Goal: Task Accomplishment & Management: Manage account settings

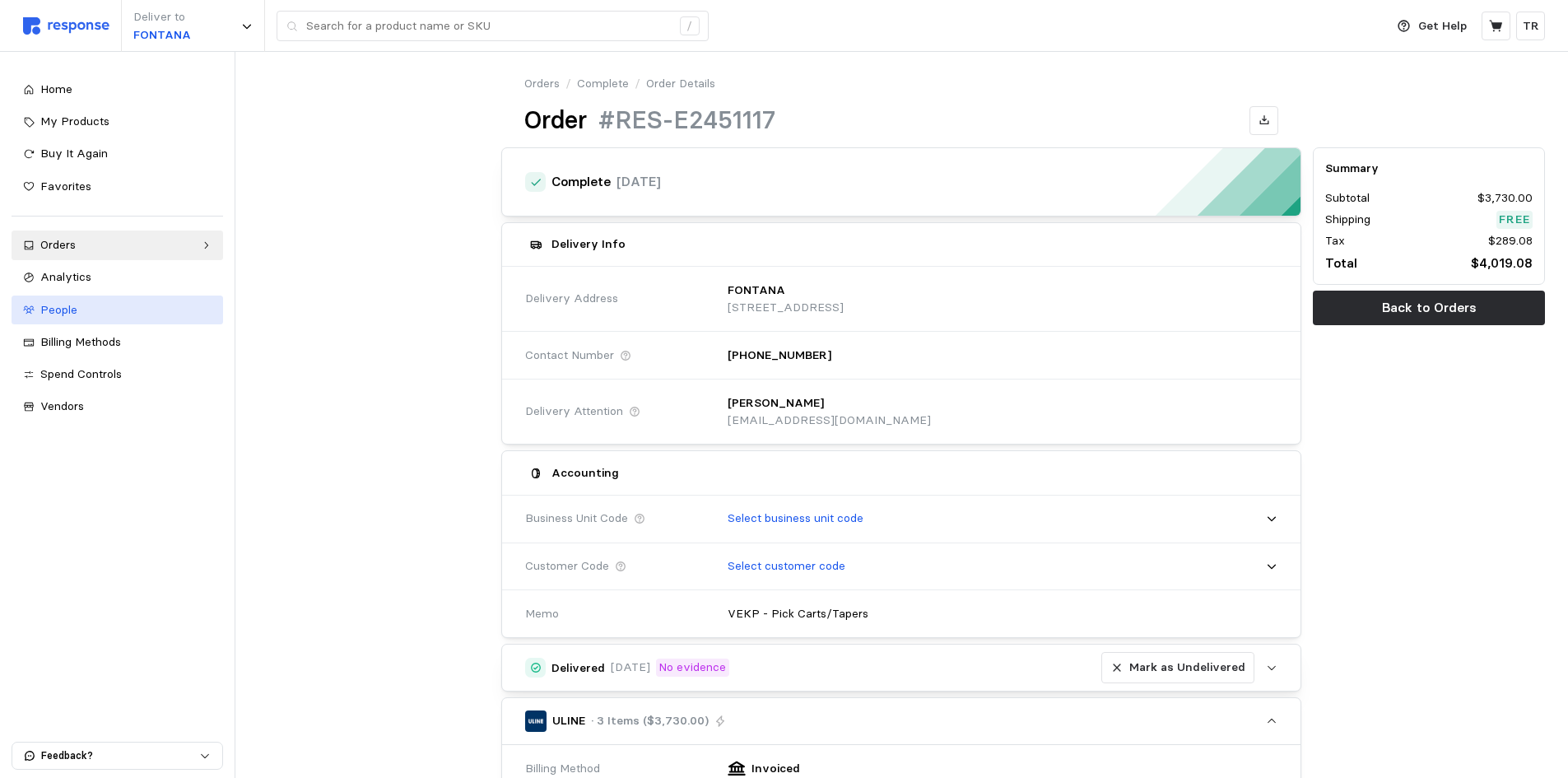
click at [55, 309] on span "People" at bounding box center [58, 310] width 37 height 15
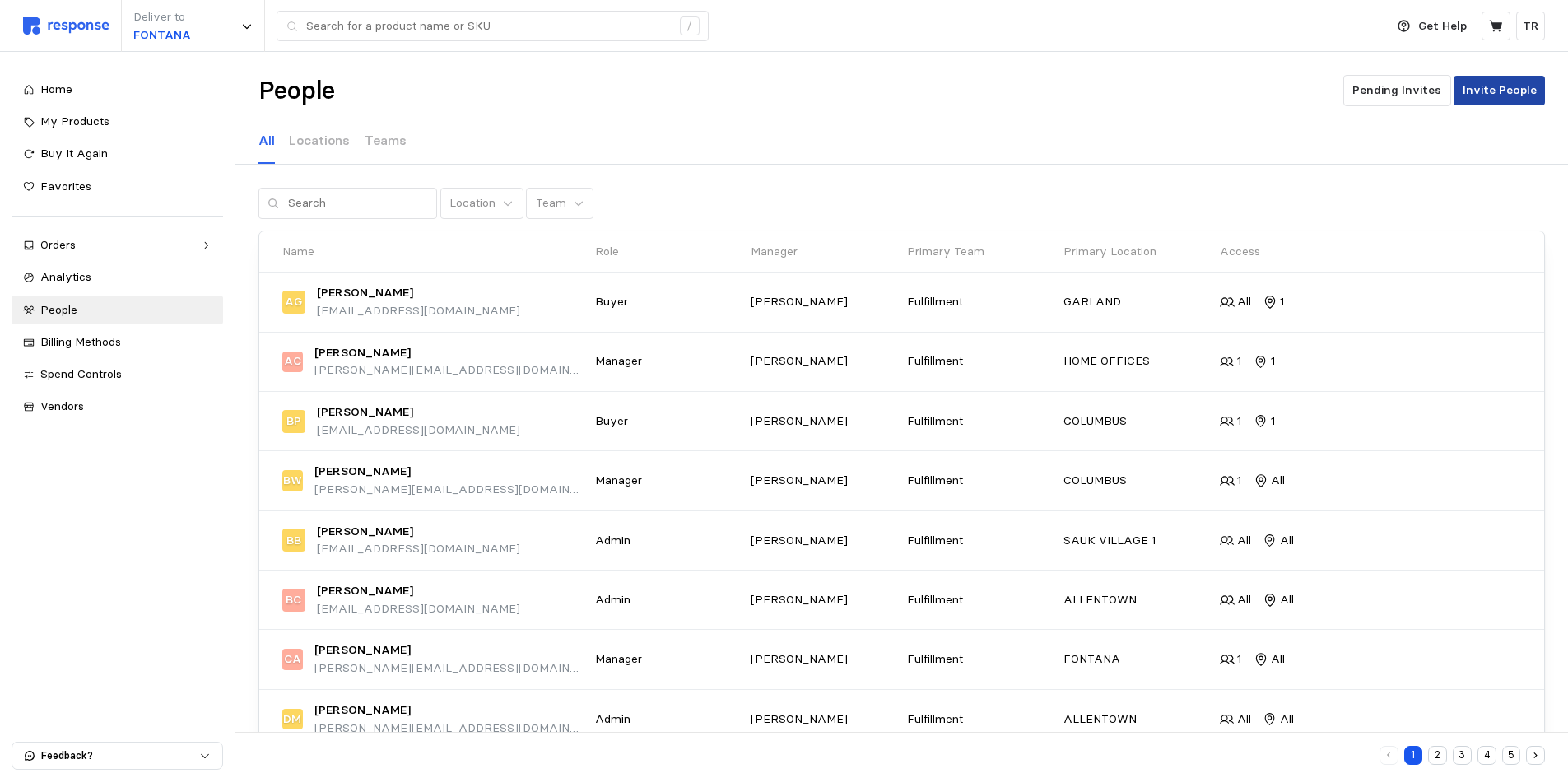
click at [1506, 89] on p "Invite People" at bounding box center [1500, 91] width 74 height 18
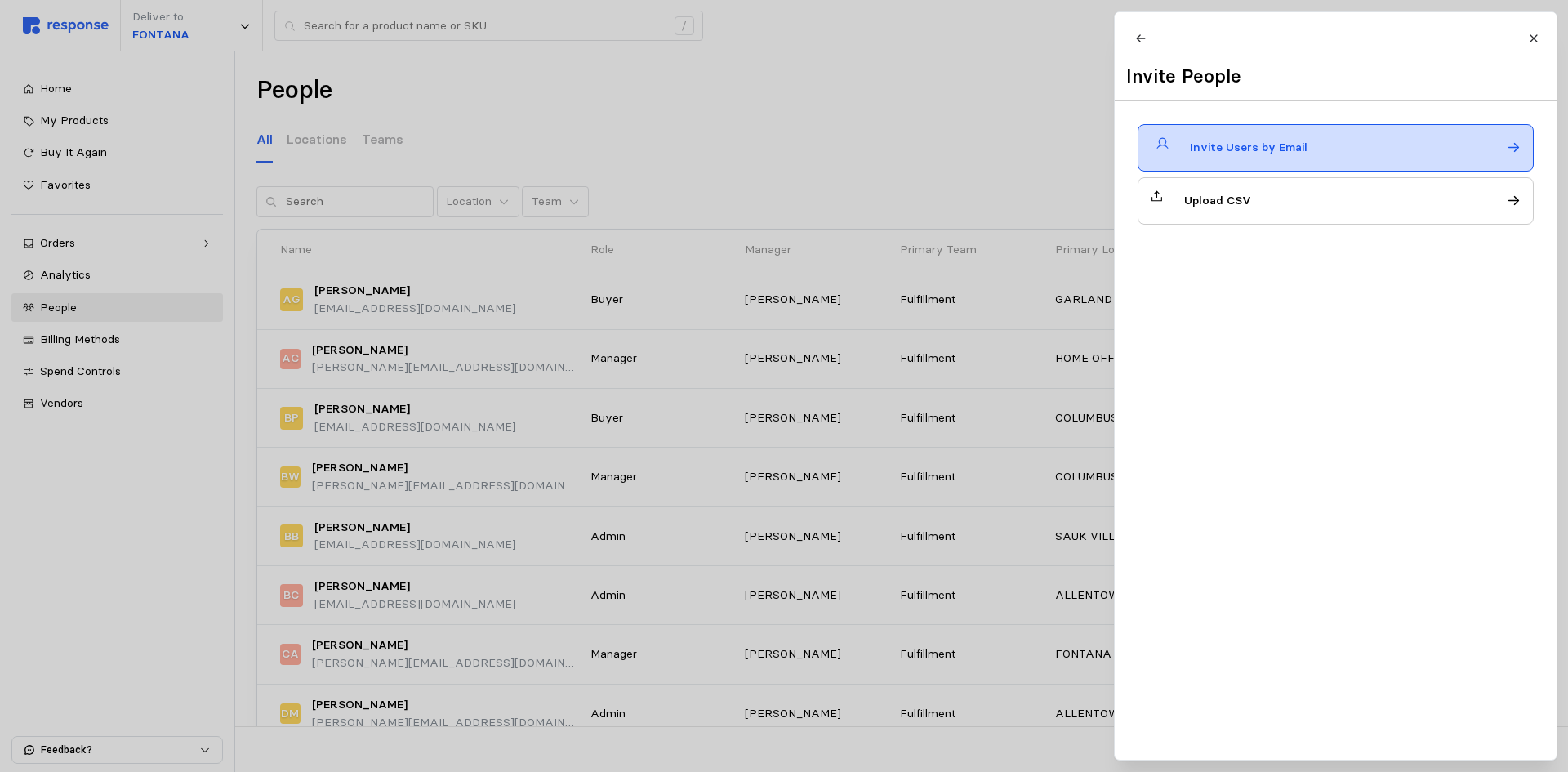
click at [1411, 162] on div "Invite Users by Email" at bounding box center [1336, 147] width 396 height 47
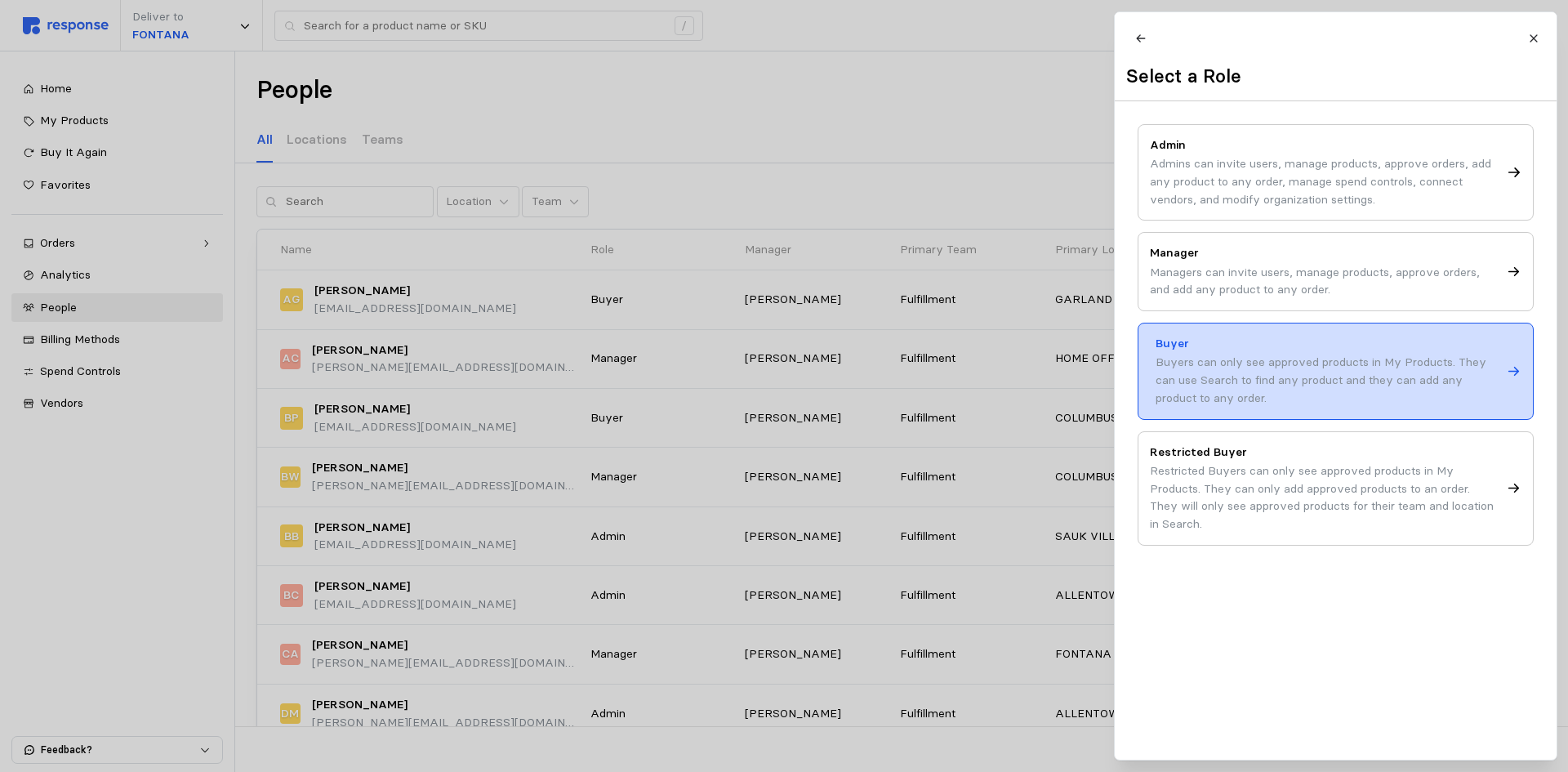
click at [1325, 397] on div "Buyers can only see approved products in My Products. They can use Search to fi…" at bounding box center [1329, 380] width 345 height 53
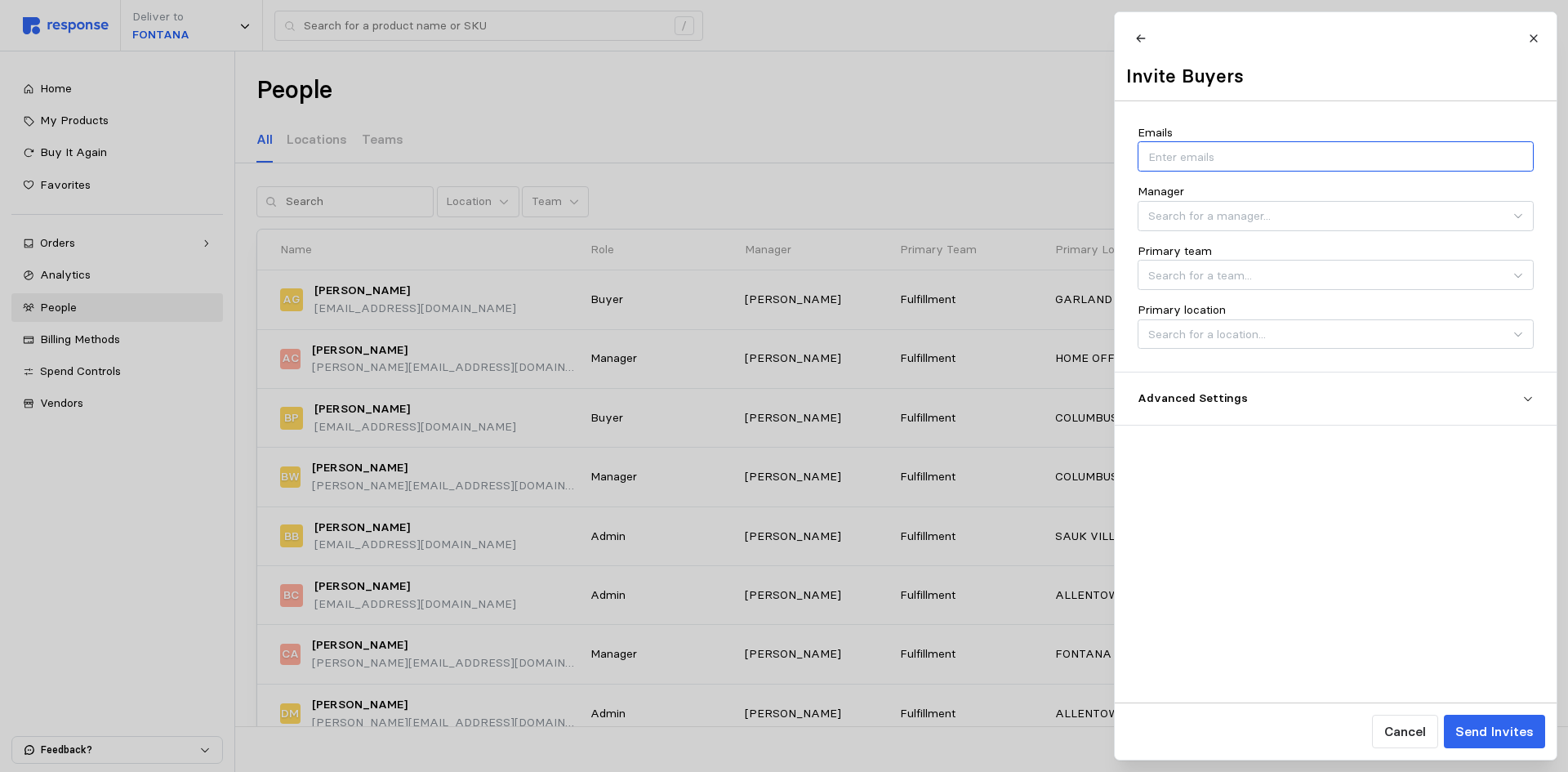
click at [1250, 166] on input "Emails" at bounding box center [1335, 157] width 374 height 18
type input "[EMAIL_ADDRESS][DOMAIN_NAME]"
click at [1476, 290] on input "Primary team" at bounding box center [1336, 275] width 396 height 31
click at [1344, 495] on div "Emails [EMAIL_ADDRESS][DOMAIN_NAME] Manager Primary team Primary location Advan…" at bounding box center [1335, 402] width 442 height 601
click at [1354, 408] on p "Advanced Settings" at bounding box center [1330, 399] width 385 height 18
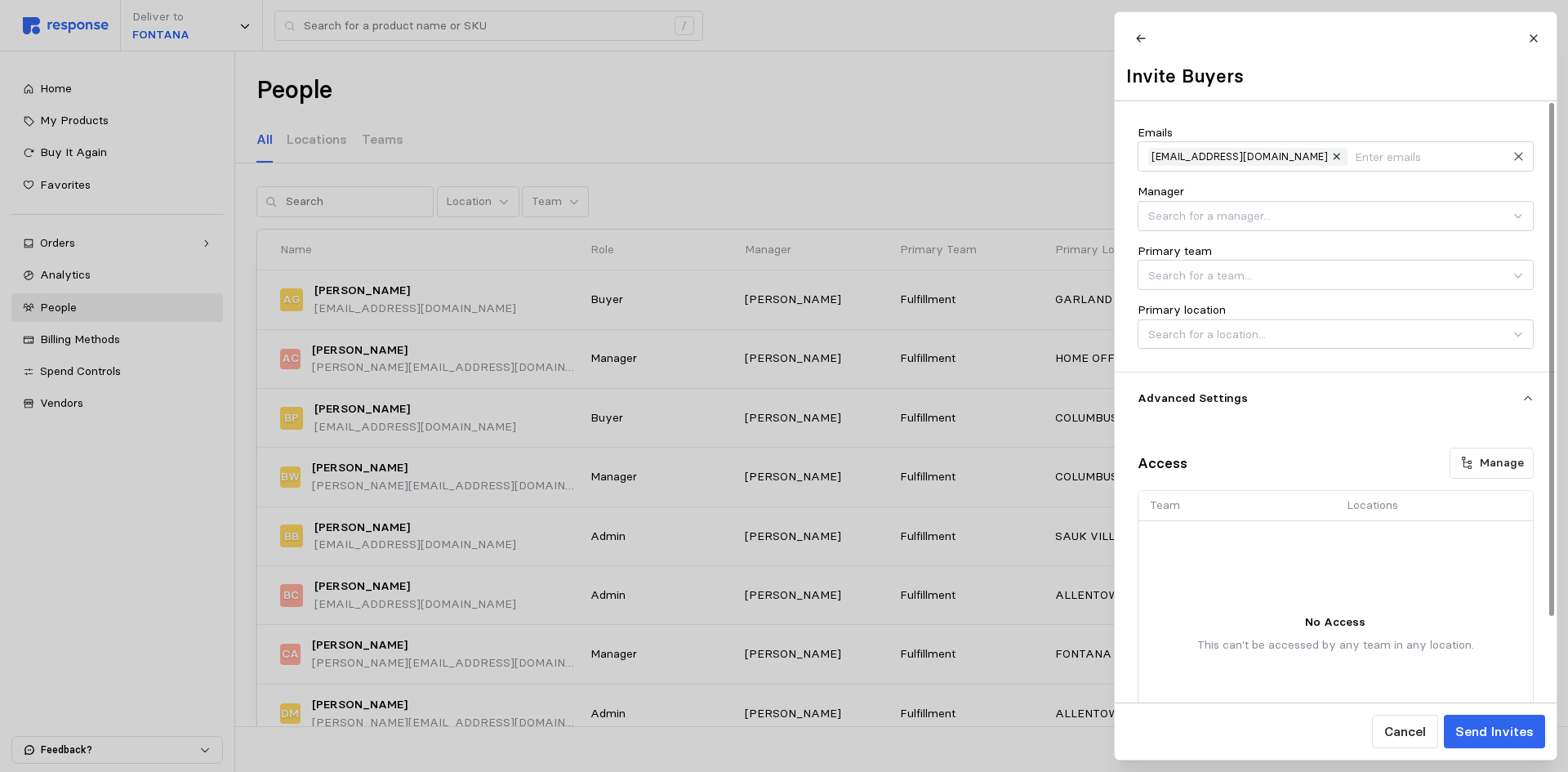
click at [1354, 408] on p "Advanced Settings" at bounding box center [1330, 399] width 385 height 18
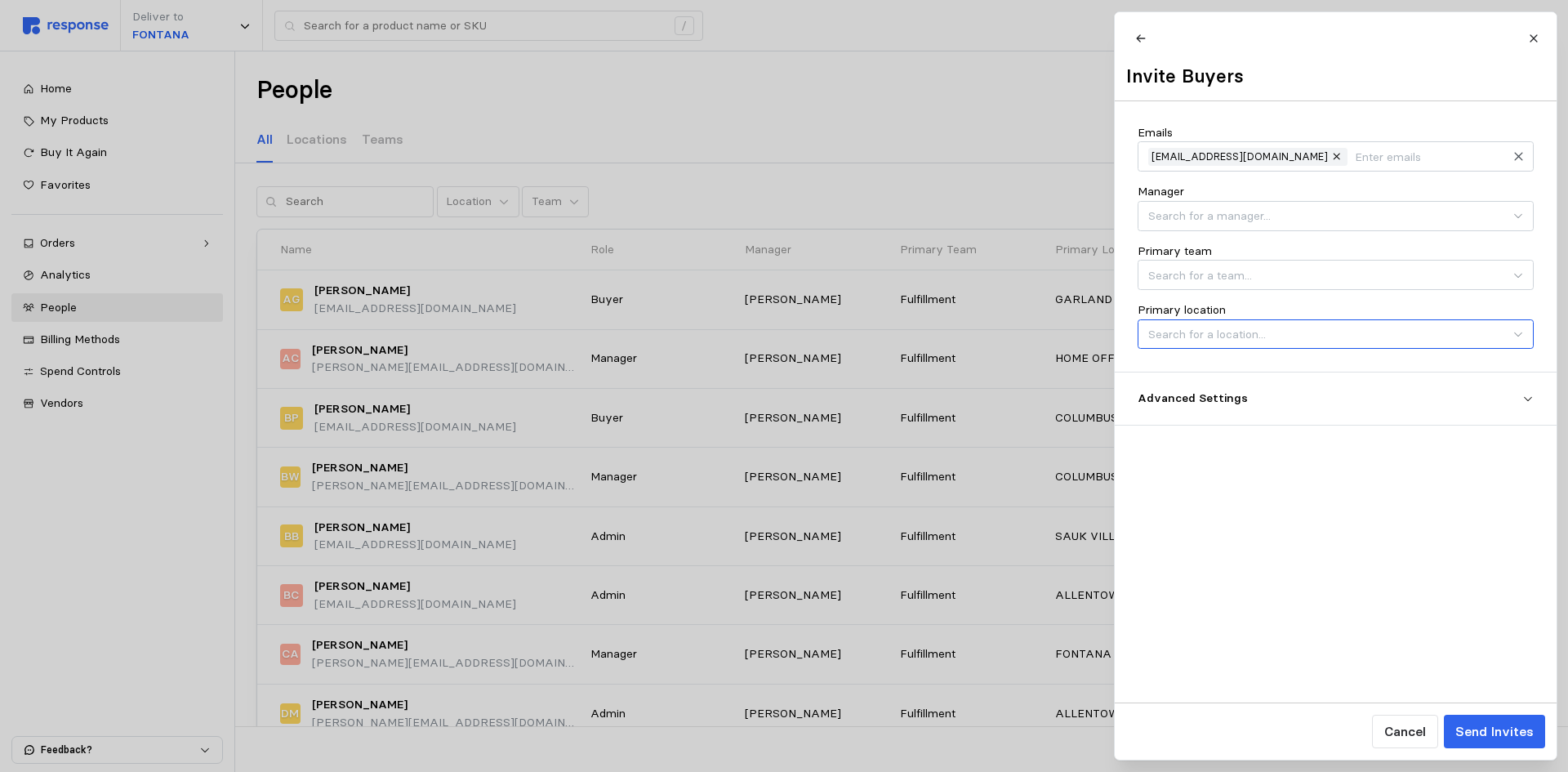
click at [1281, 347] on input "Primary location" at bounding box center [1336, 334] width 396 height 31
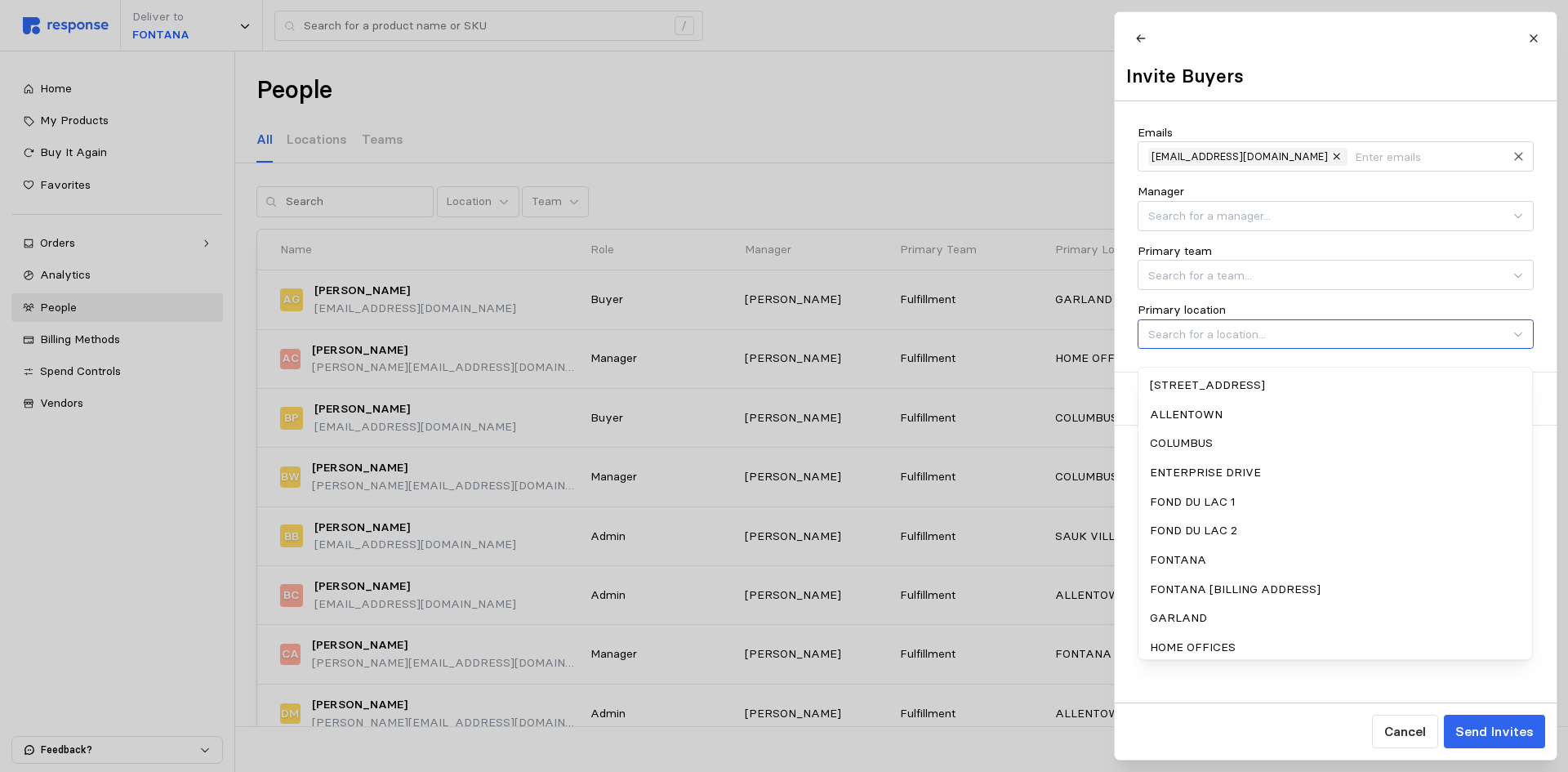
click at [1281, 347] on input "Primary location" at bounding box center [1336, 334] width 396 height 31
click at [1270, 687] on div "Emails [EMAIL_ADDRESS][DOMAIN_NAME] Manager Primary team Primary location Advan…" at bounding box center [1335, 402] width 442 height 601
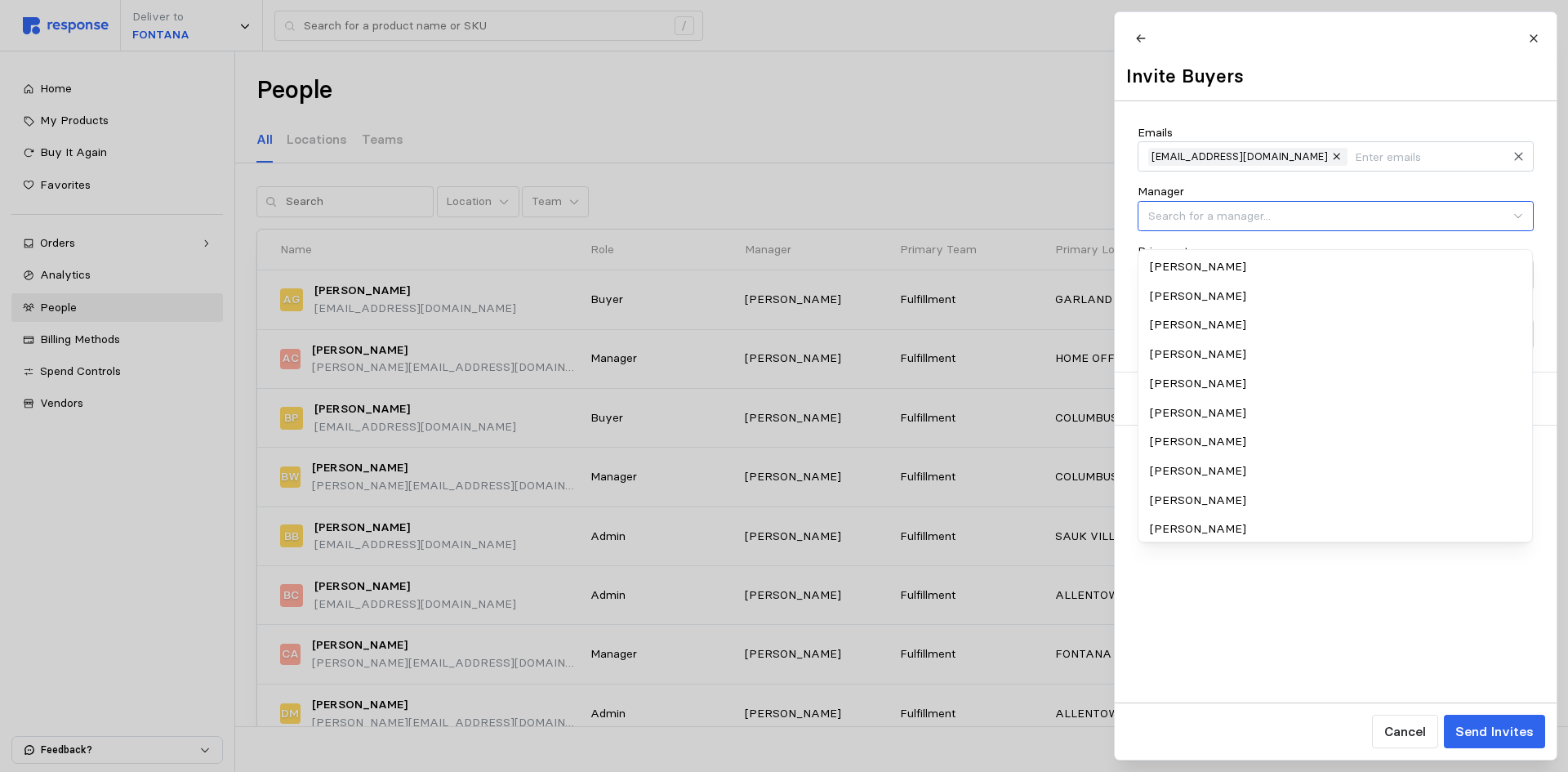
click at [1243, 230] on input "Manager" at bounding box center [1336, 215] width 396 height 31
click at [1206, 497] on div "[PERSON_NAME]" at bounding box center [1335, 501] width 389 height 30
type input "[PERSON_NAME]"
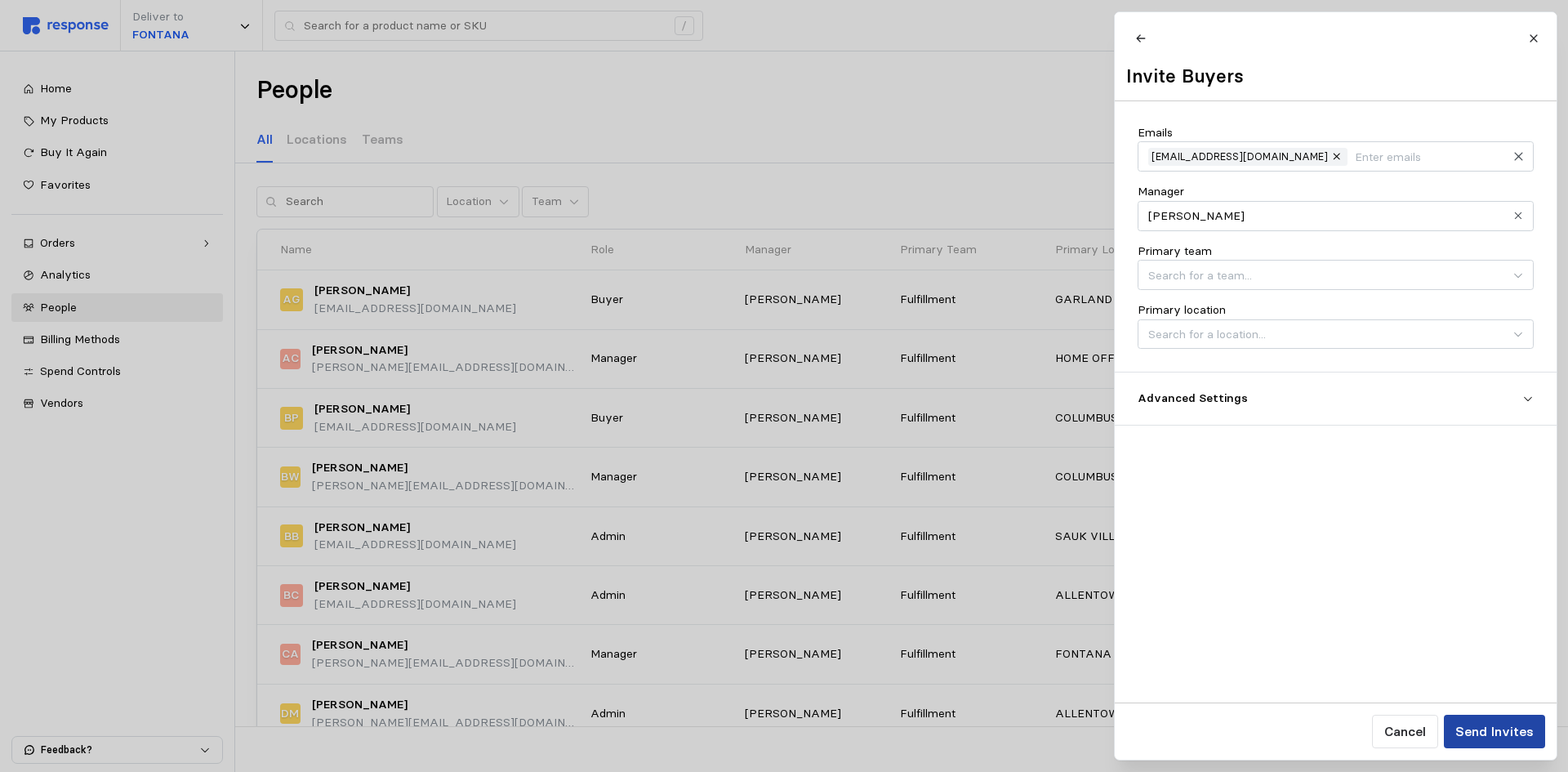
click at [1480, 729] on p "Send Invites" at bounding box center [1494, 731] width 78 height 21
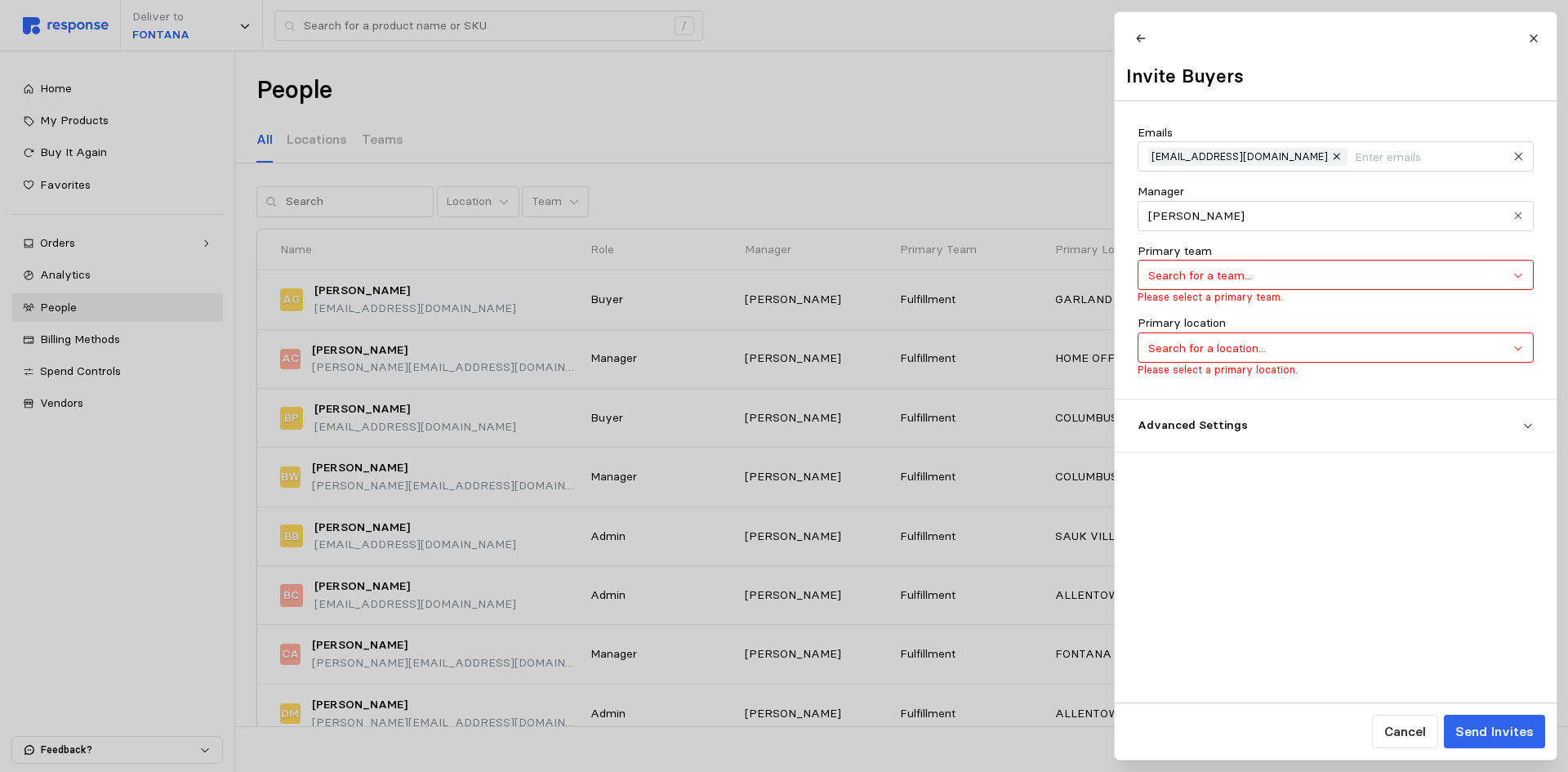
click at [1514, 287] on input "Primary team" at bounding box center [1336, 275] width 396 height 31
click at [1225, 443] on div "Office & Facilities" at bounding box center [1335, 443] width 389 height 30
type input "Office & Facilities"
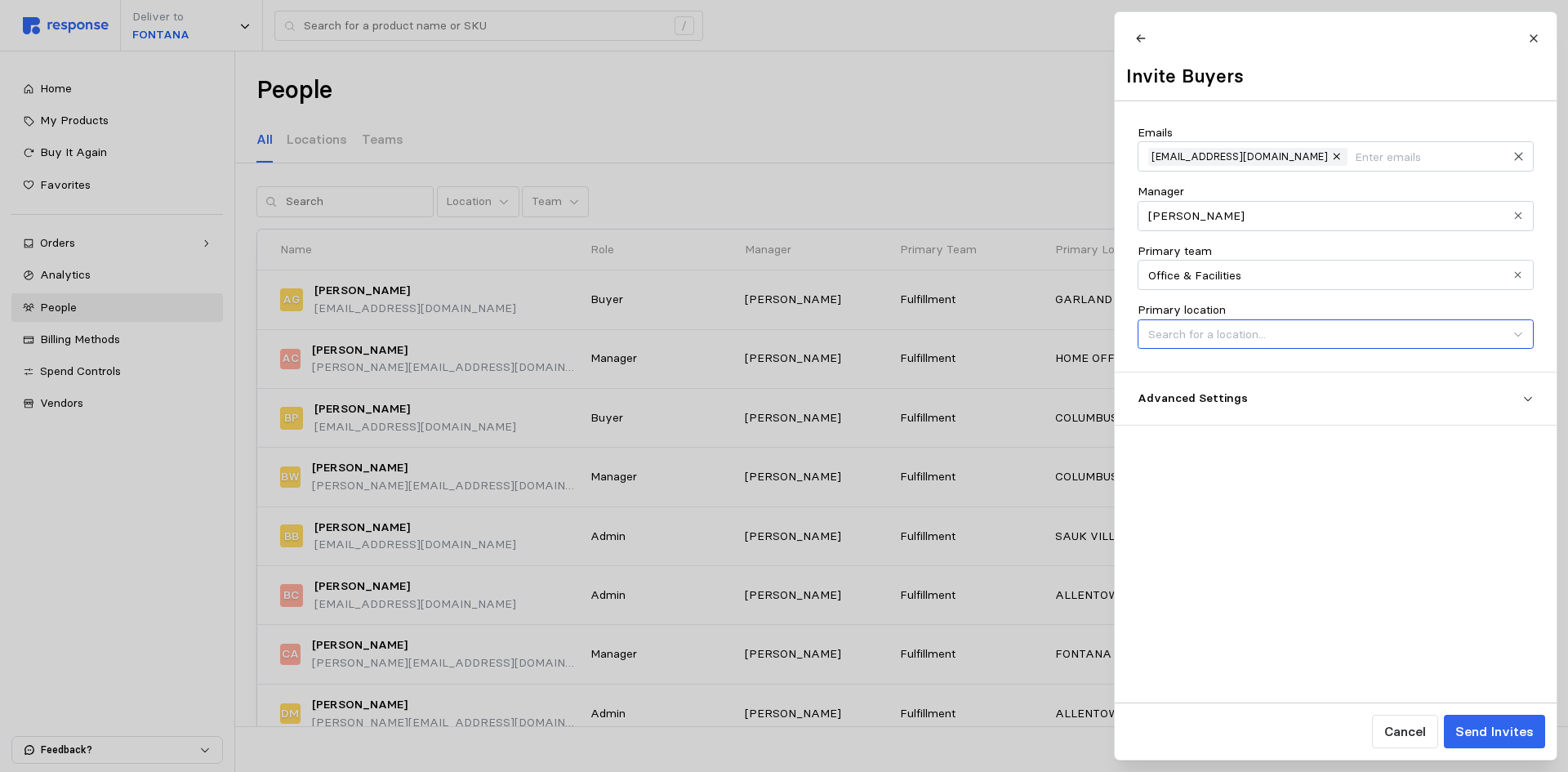
click at [1513, 341] on input "Primary location" at bounding box center [1336, 334] width 396 height 31
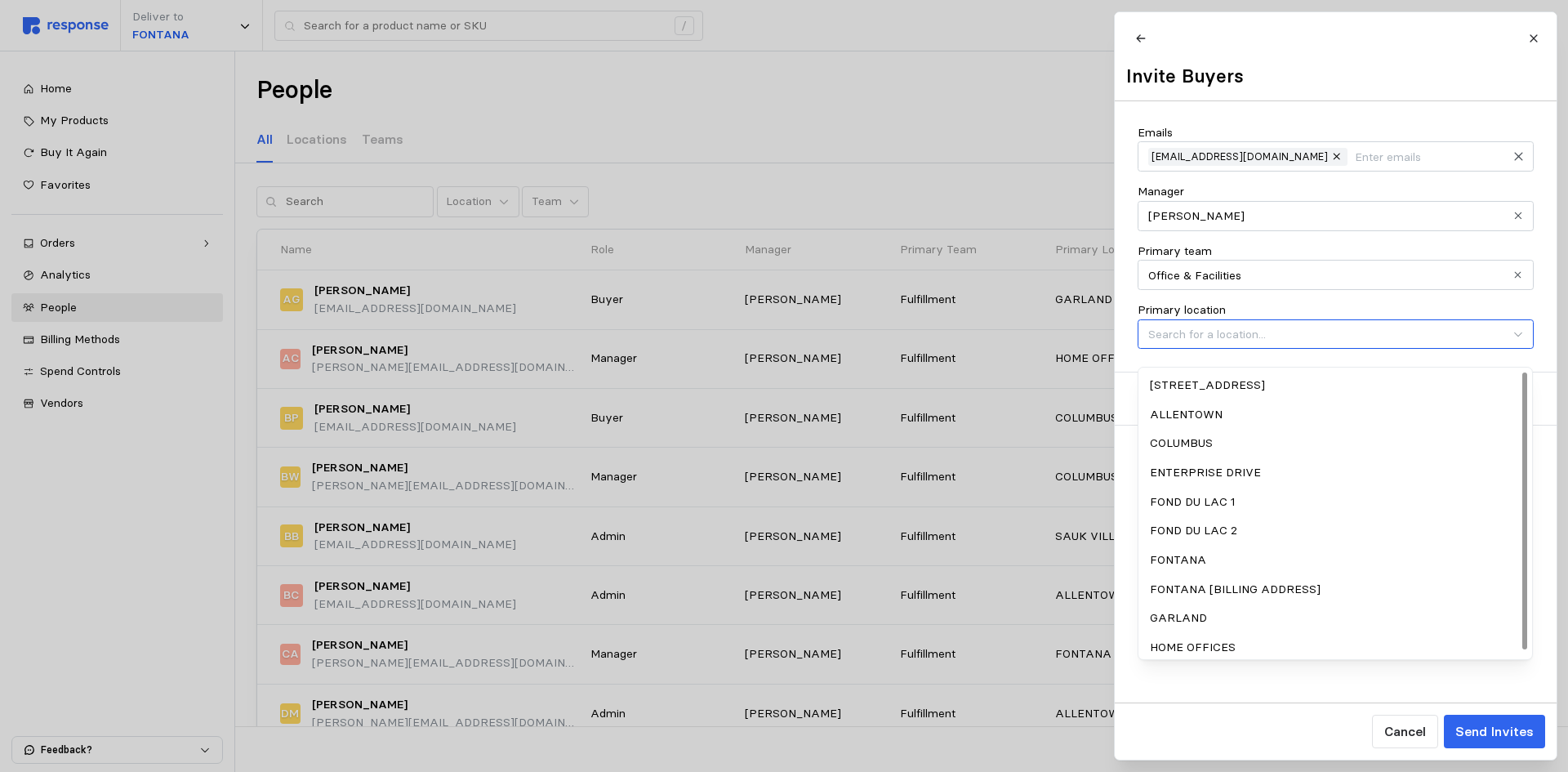
click at [1215, 642] on div "HOME OFFICES" at bounding box center [1335, 648] width 389 height 30
type input "HOME OFFICES"
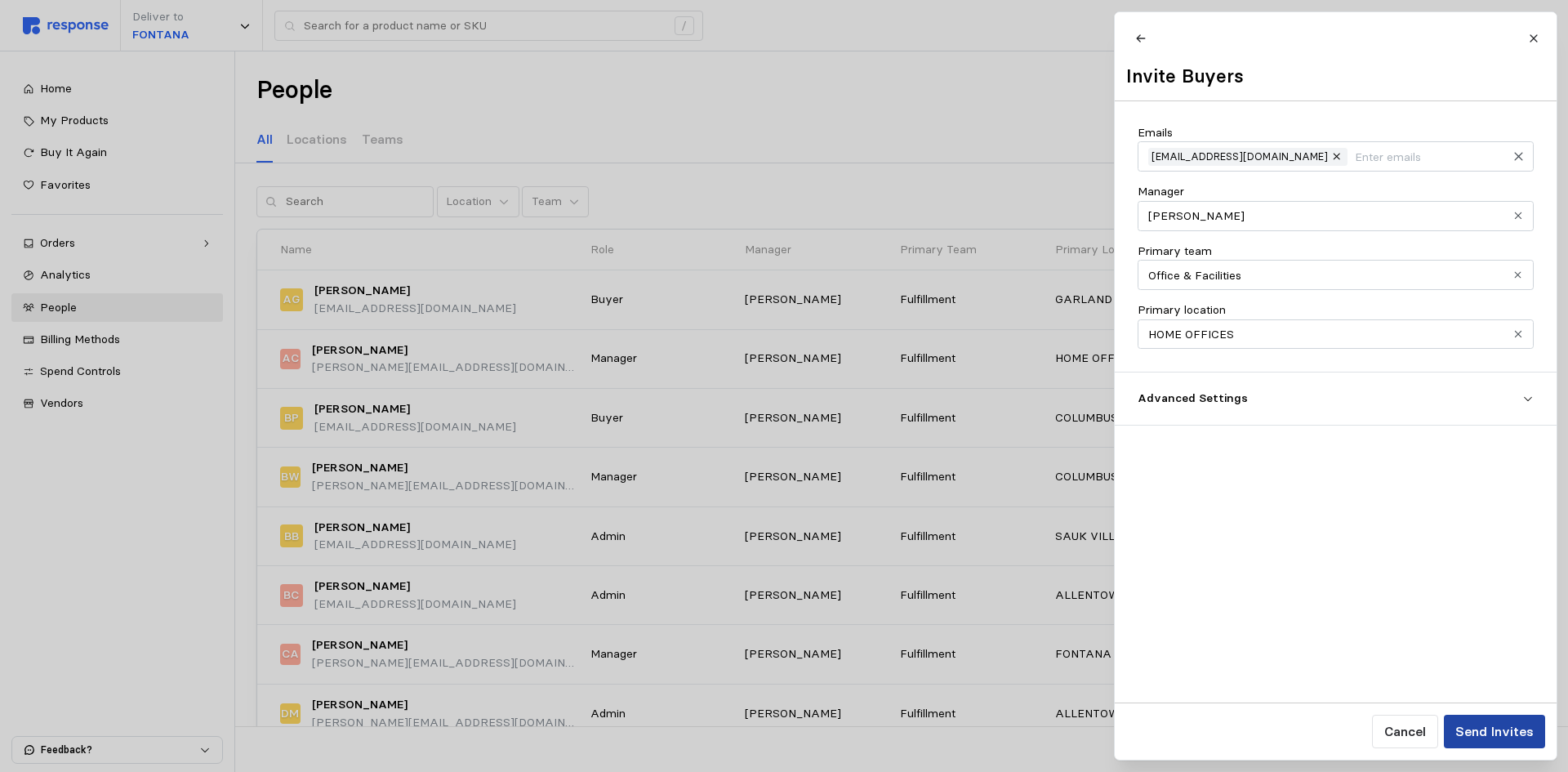
click at [1486, 728] on p "Send Invites" at bounding box center [1494, 731] width 78 height 21
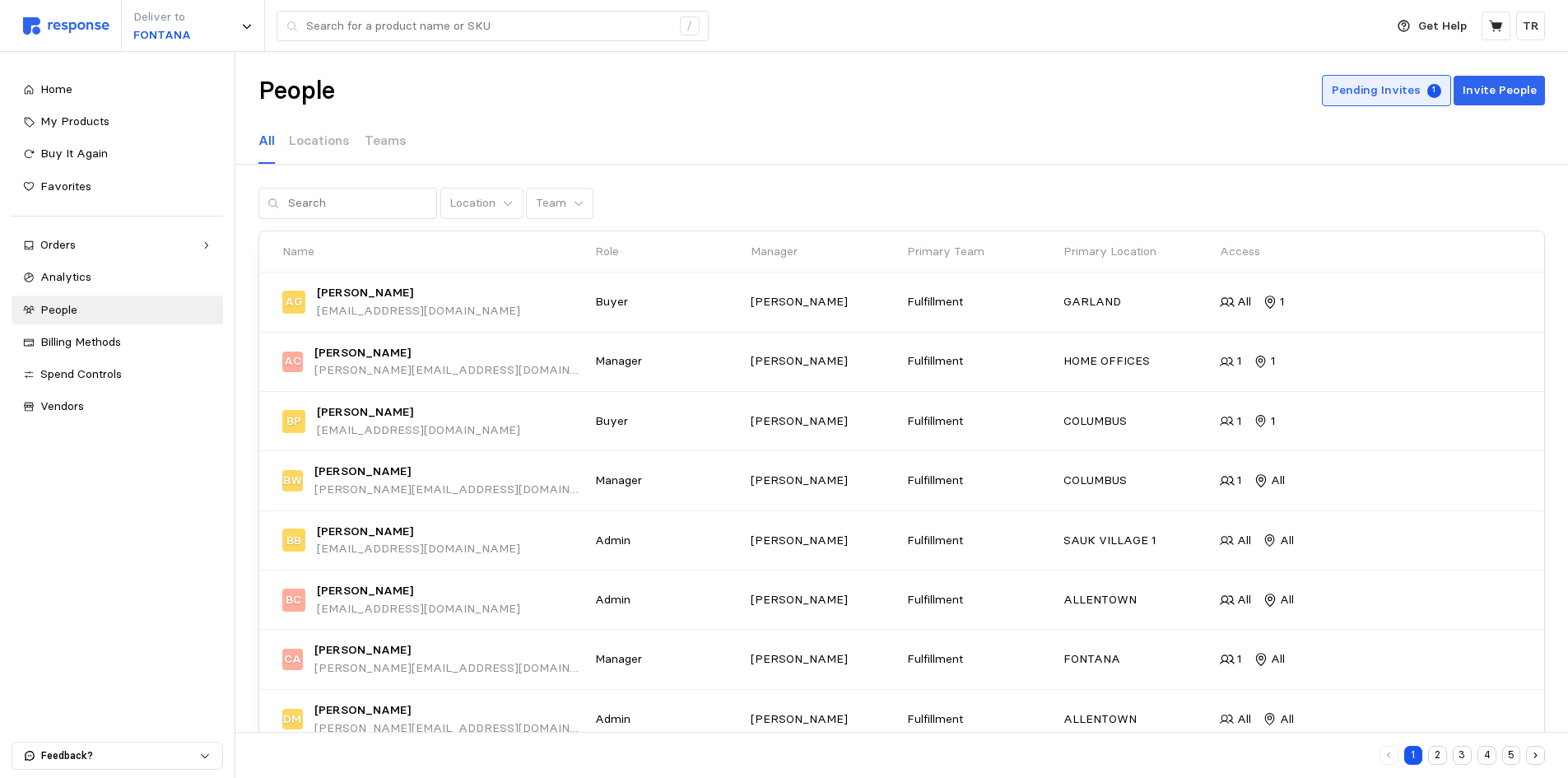
click at [1418, 90] on p "Pending Invites" at bounding box center [1377, 91] width 89 height 18
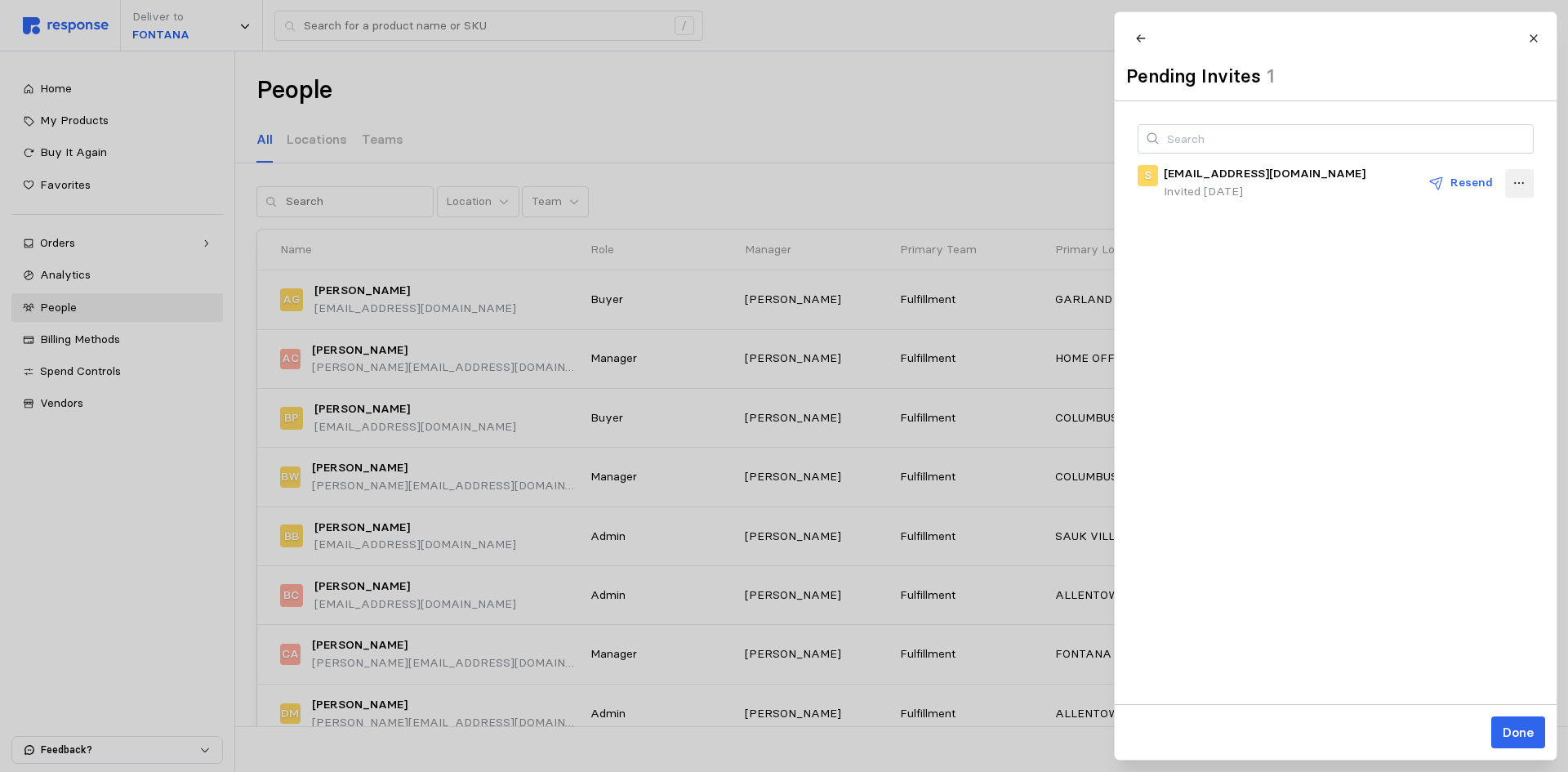
click at [1525, 190] on icon at bounding box center [1519, 183] width 15 height 15
click at [1196, 291] on div "S [EMAIL_ADDRESS][DOMAIN_NAME] Invited [DATE] Resend" at bounding box center [1335, 403] width 442 height 603
click at [1034, 100] on div at bounding box center [784, 386] width 1568 height 772
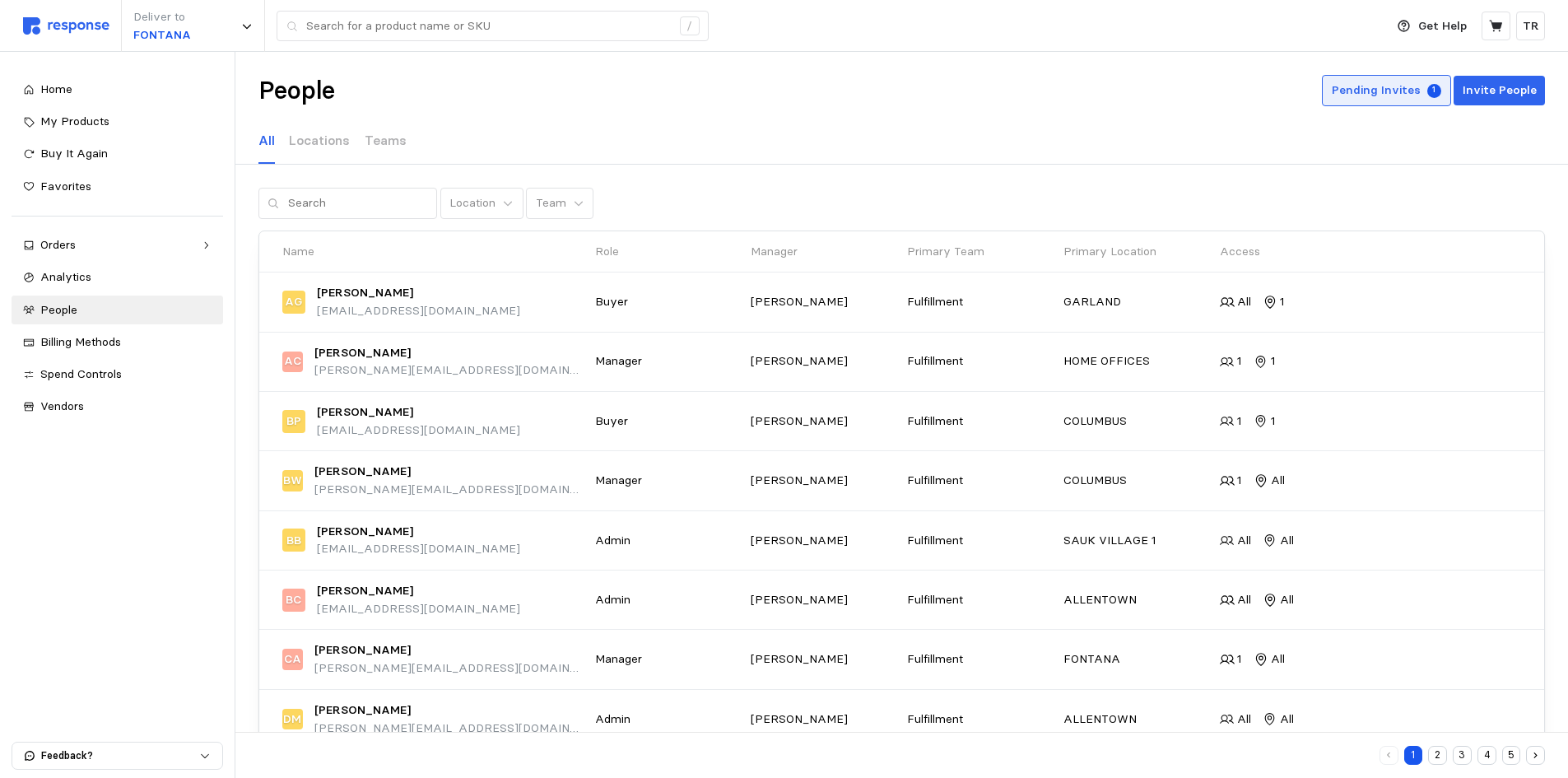
click at [1370, 83] on p "Pending Invites" at bounding box center [1377, 91] width 89 height 18
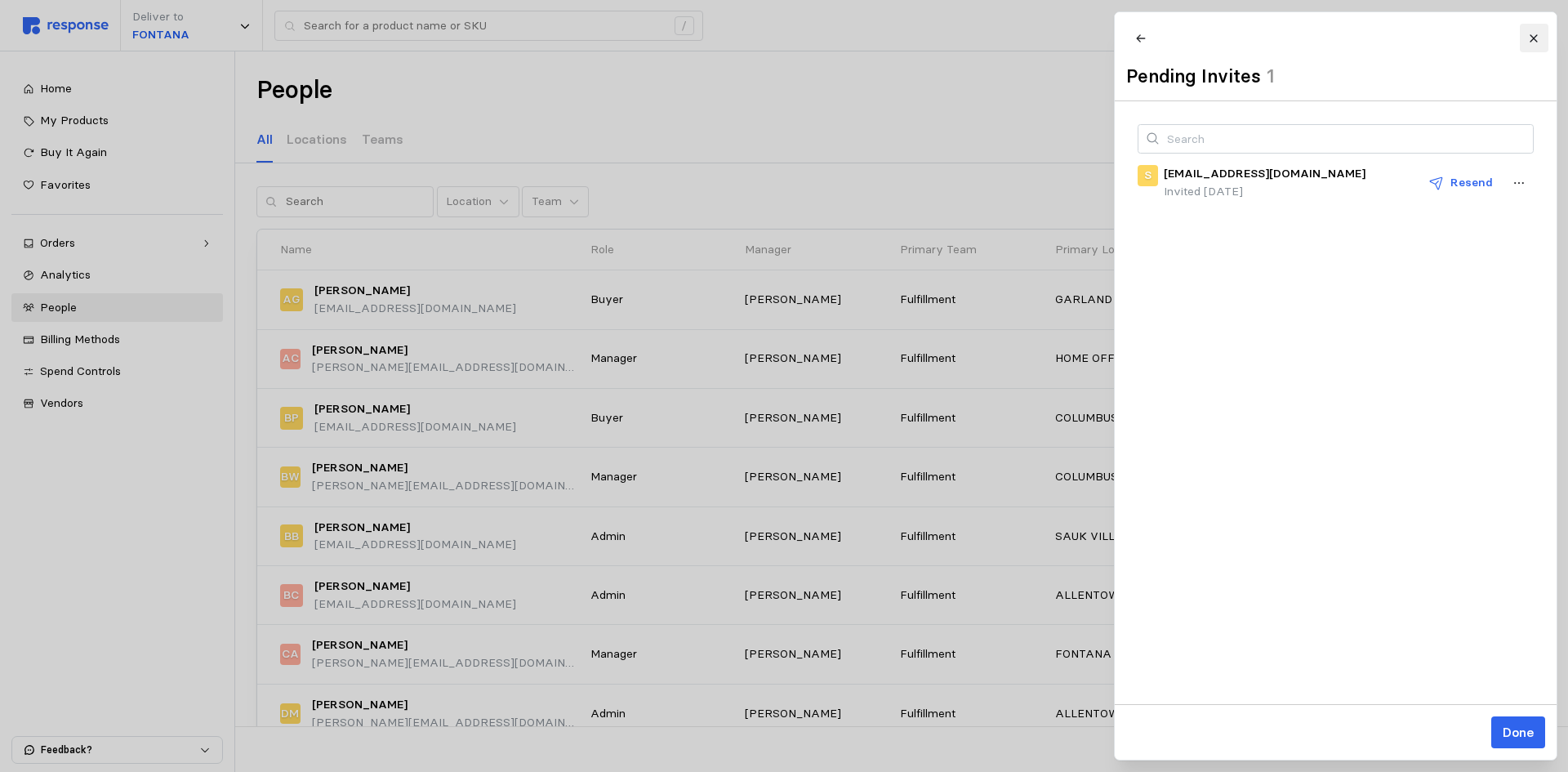
click at [1528, 38] on button at bounding box center [1533, 38] width 29 height 29
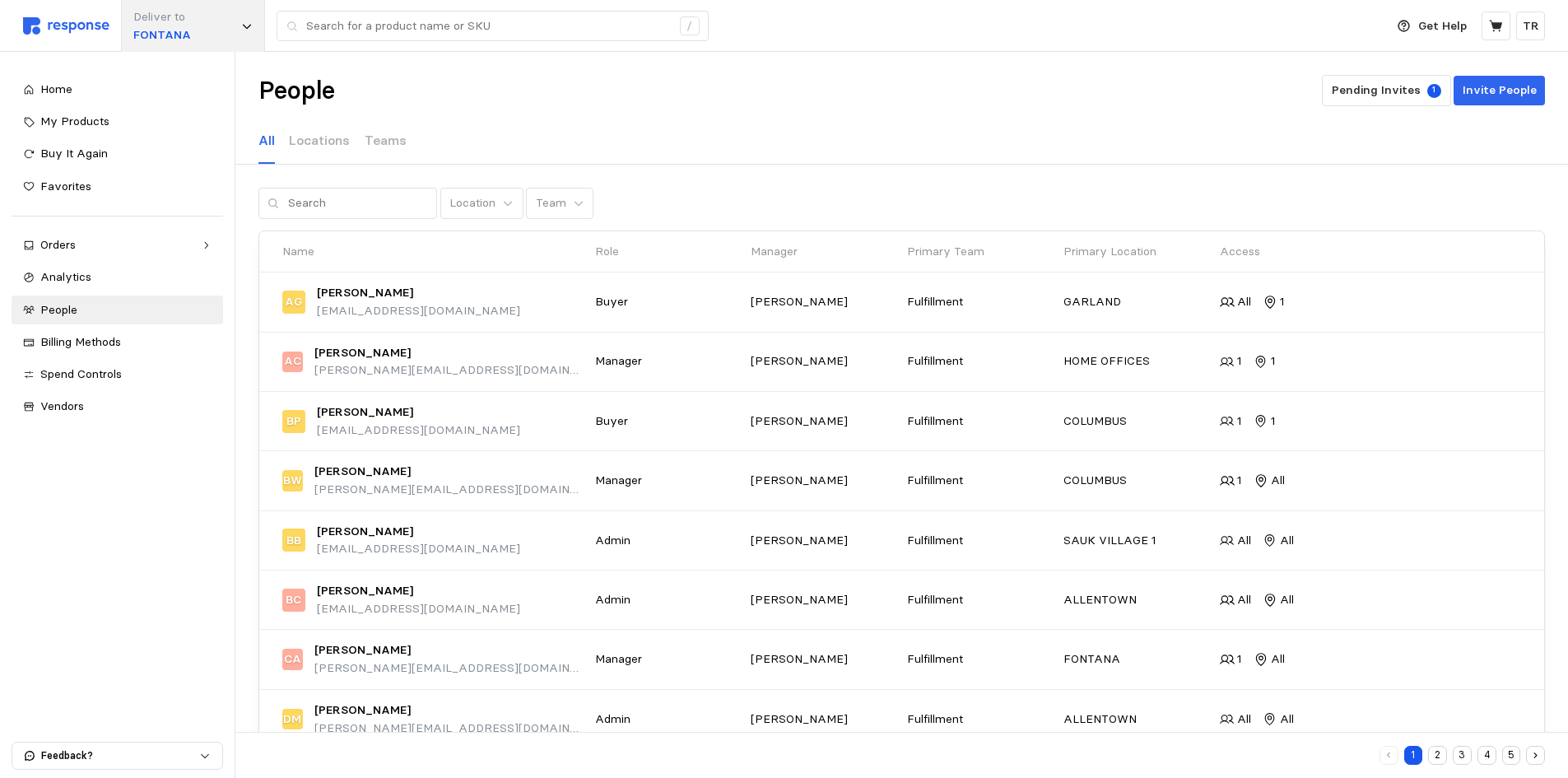
click at [249, 28] on icon at bounding box center [247, 27] width 12 height 12
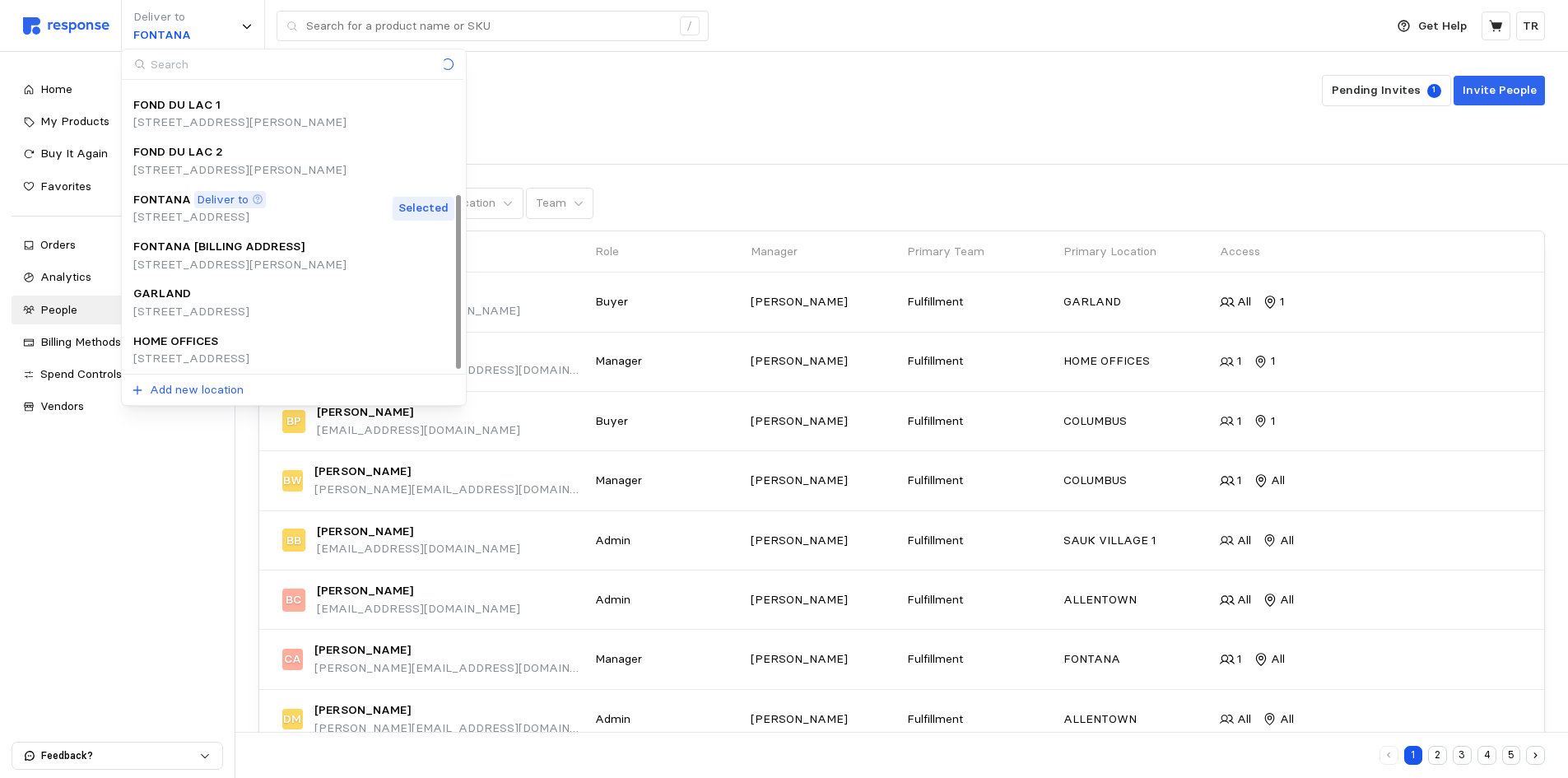
scroll to position [185, 0]
click at [905, 196] on div "Location Team" at bounding box center [902, 204] width 1287 height 32
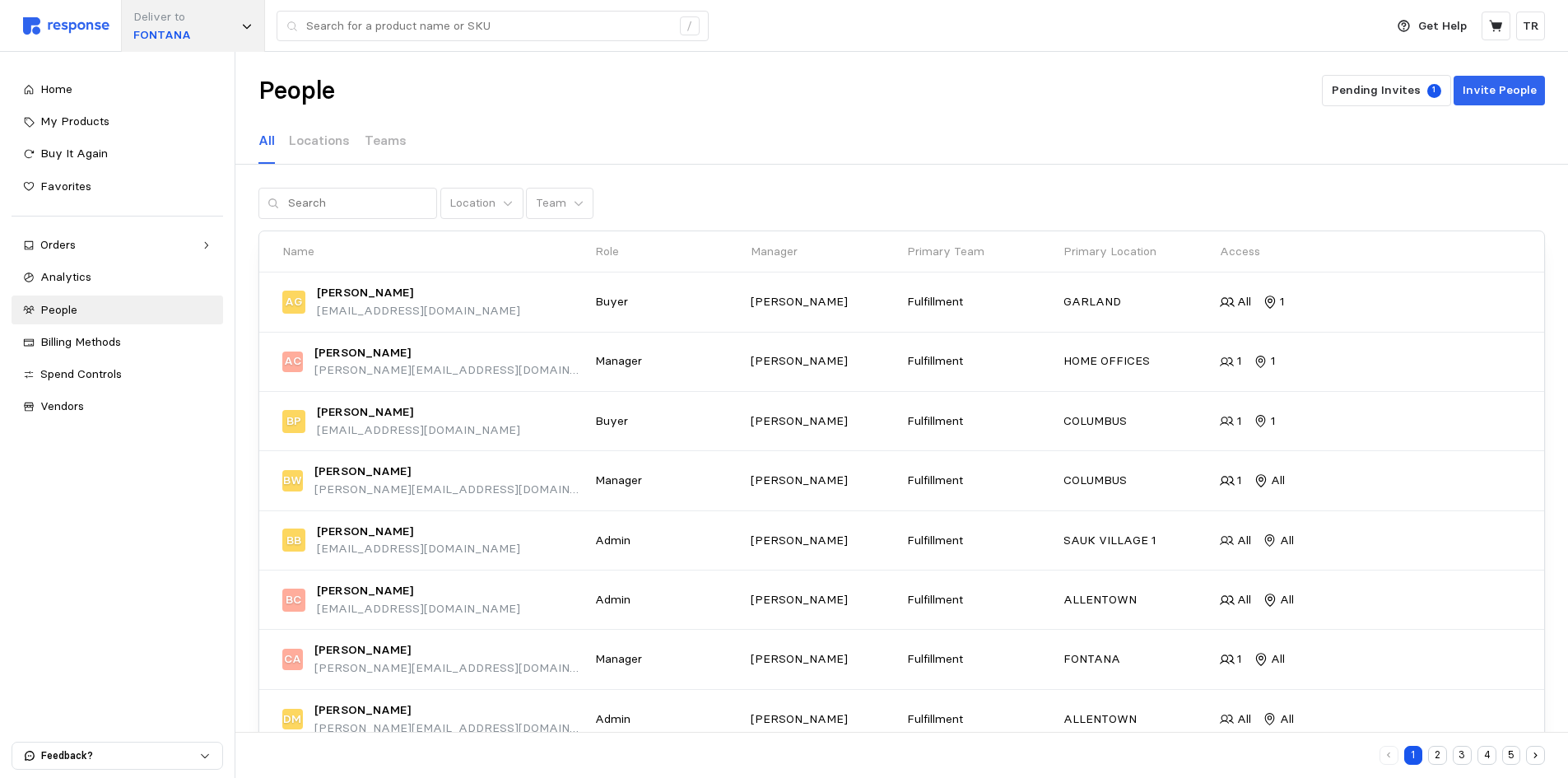
click at [236, 32] on div "Deliver to FONTANA" at bounding box center [192, 26] width 144 height 52
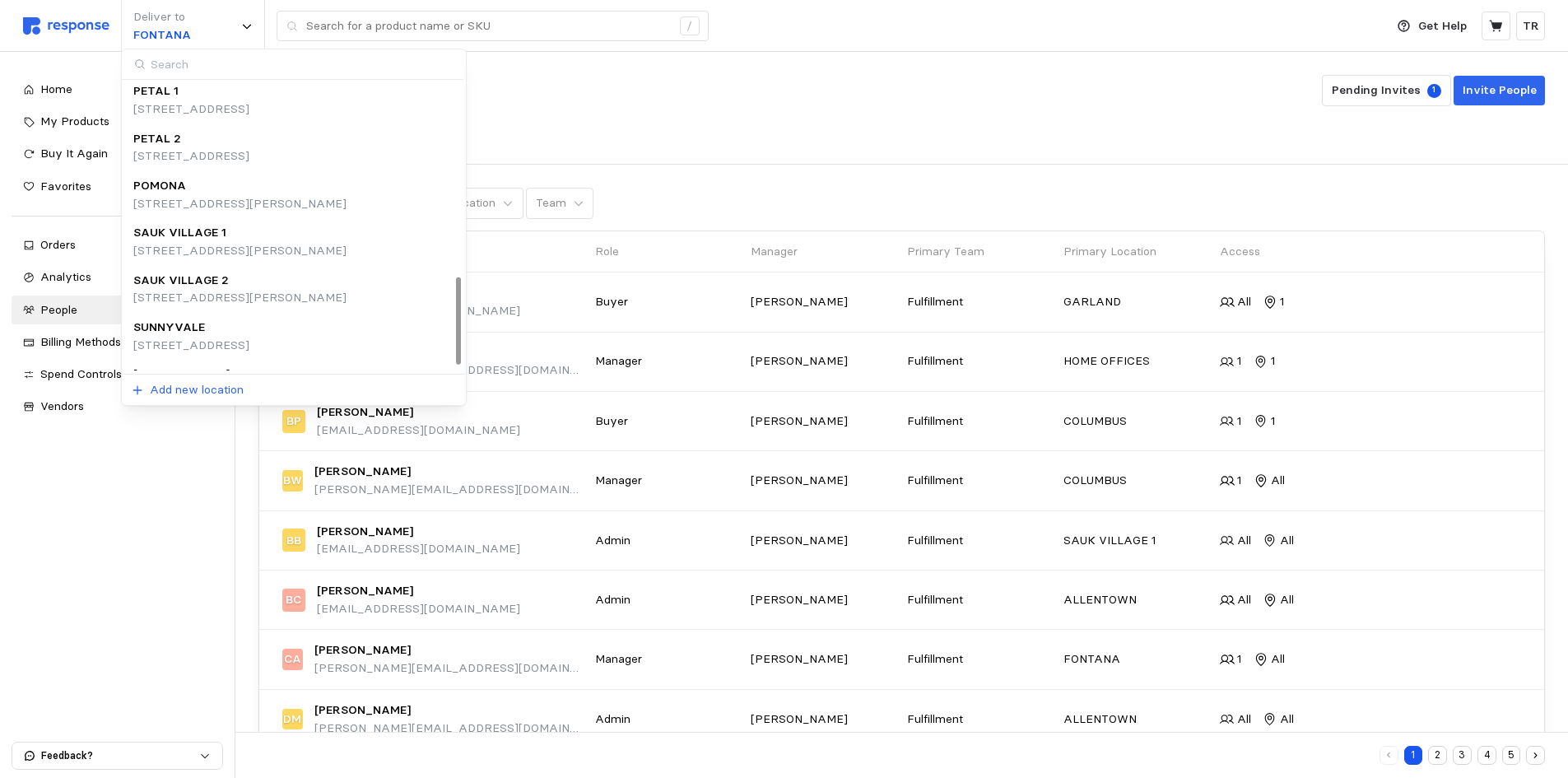
scroll to position [657, 0]
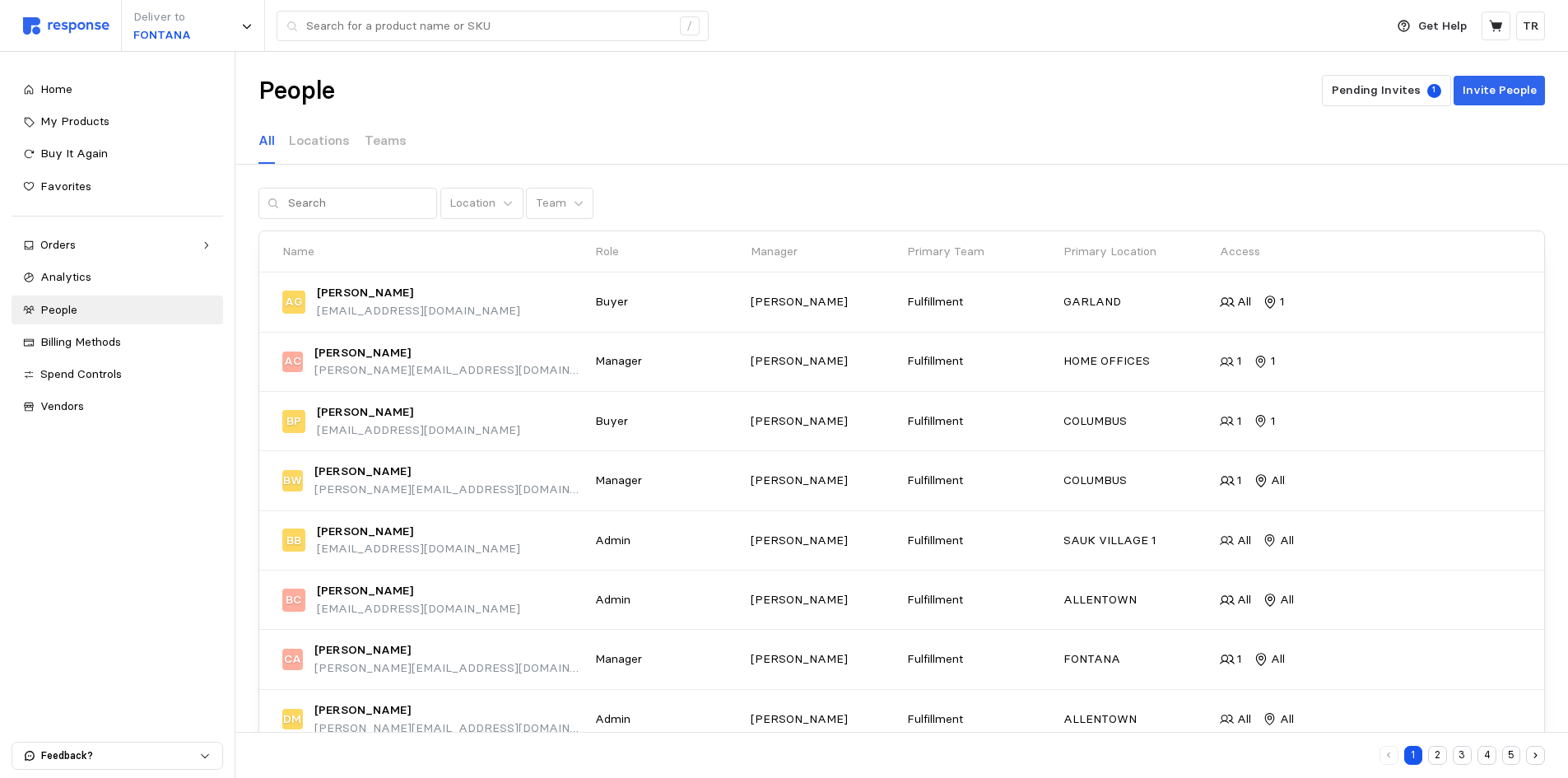
click at [673, 121] on div "All Locations Teams" at bounding box center [902, 141] width 1287 height 45
click at [1402, 91] on p "Pending Invites" at bounding box center [1377, 91] width 89 height 18
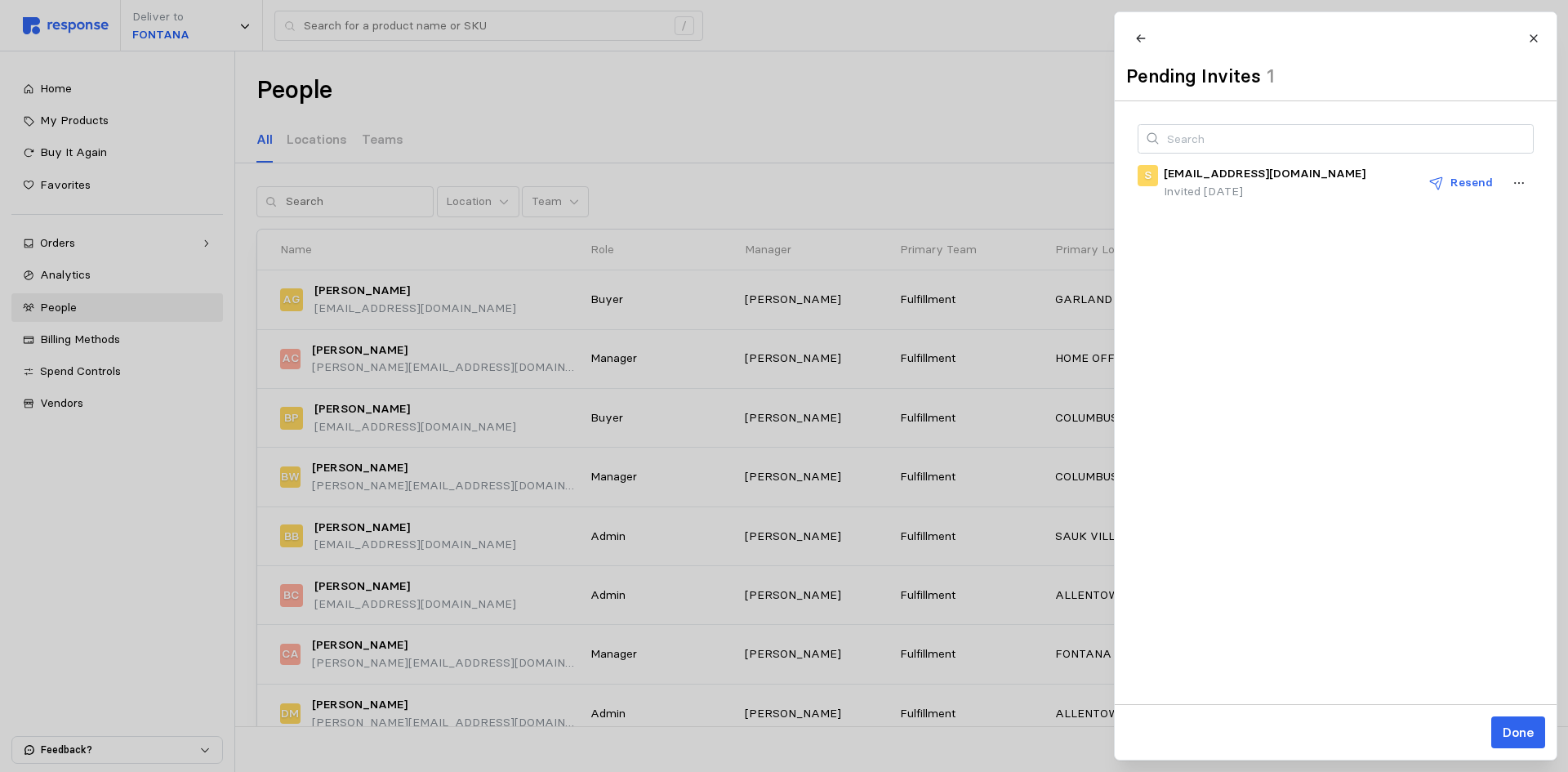
click at [950, 115] on div at bounding box center [784, 386] width 1568 height 772
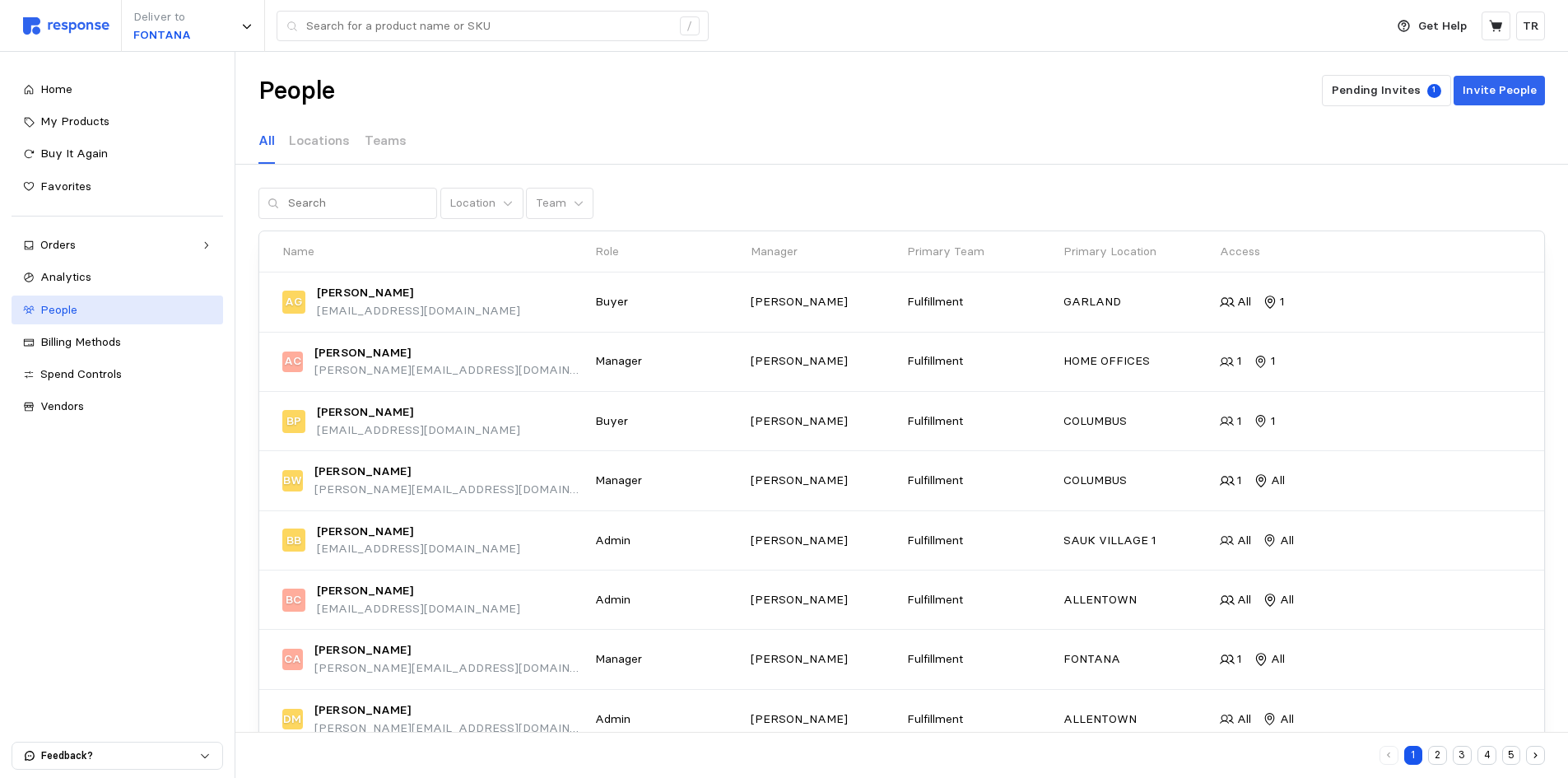
click at [76, 308] on span "People" at bounding box center [58, 310] width 37 height 15
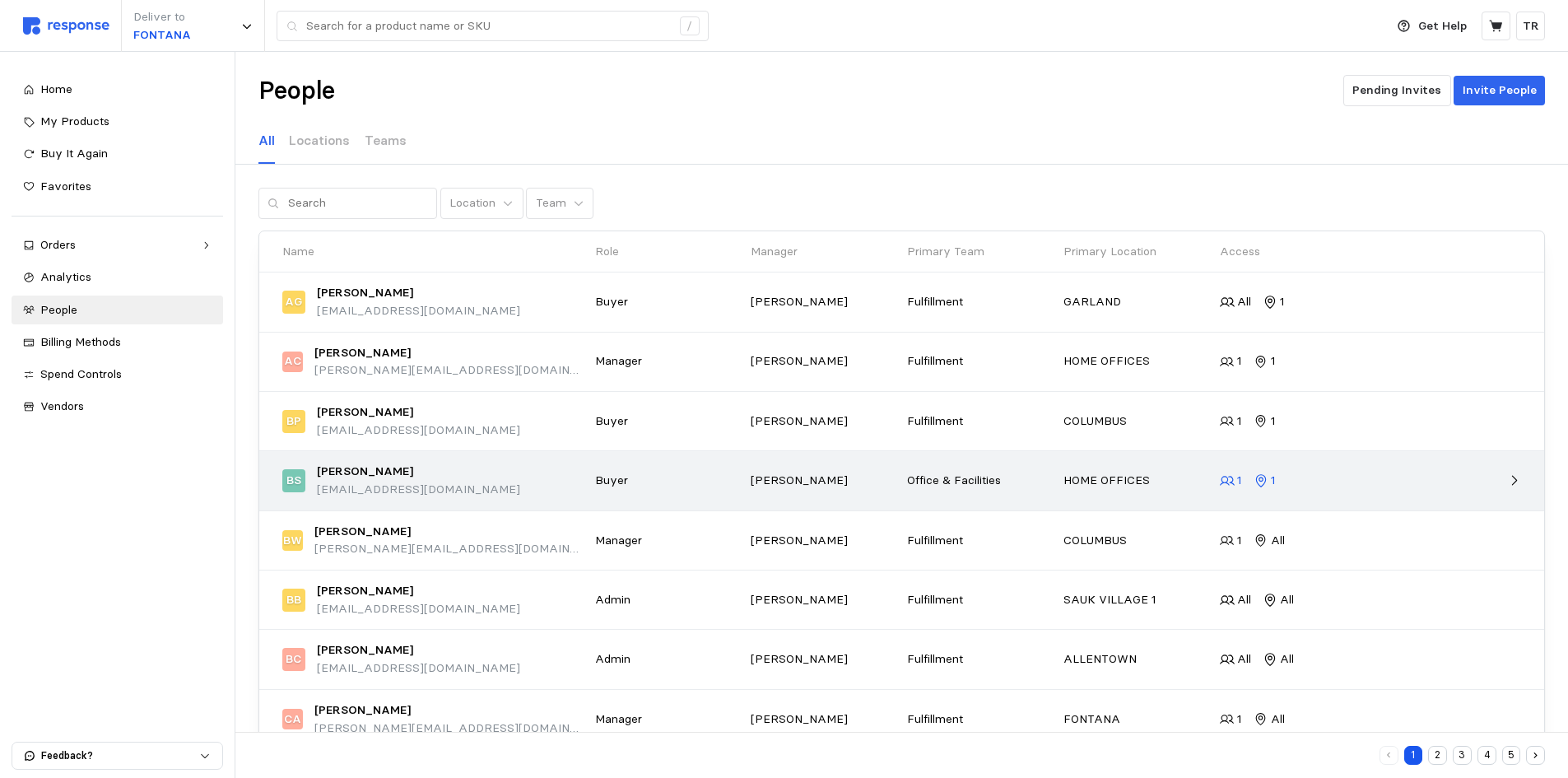
click at [1239, 475] on p "1" at bounding box center [1240, 481] width 5 height 18
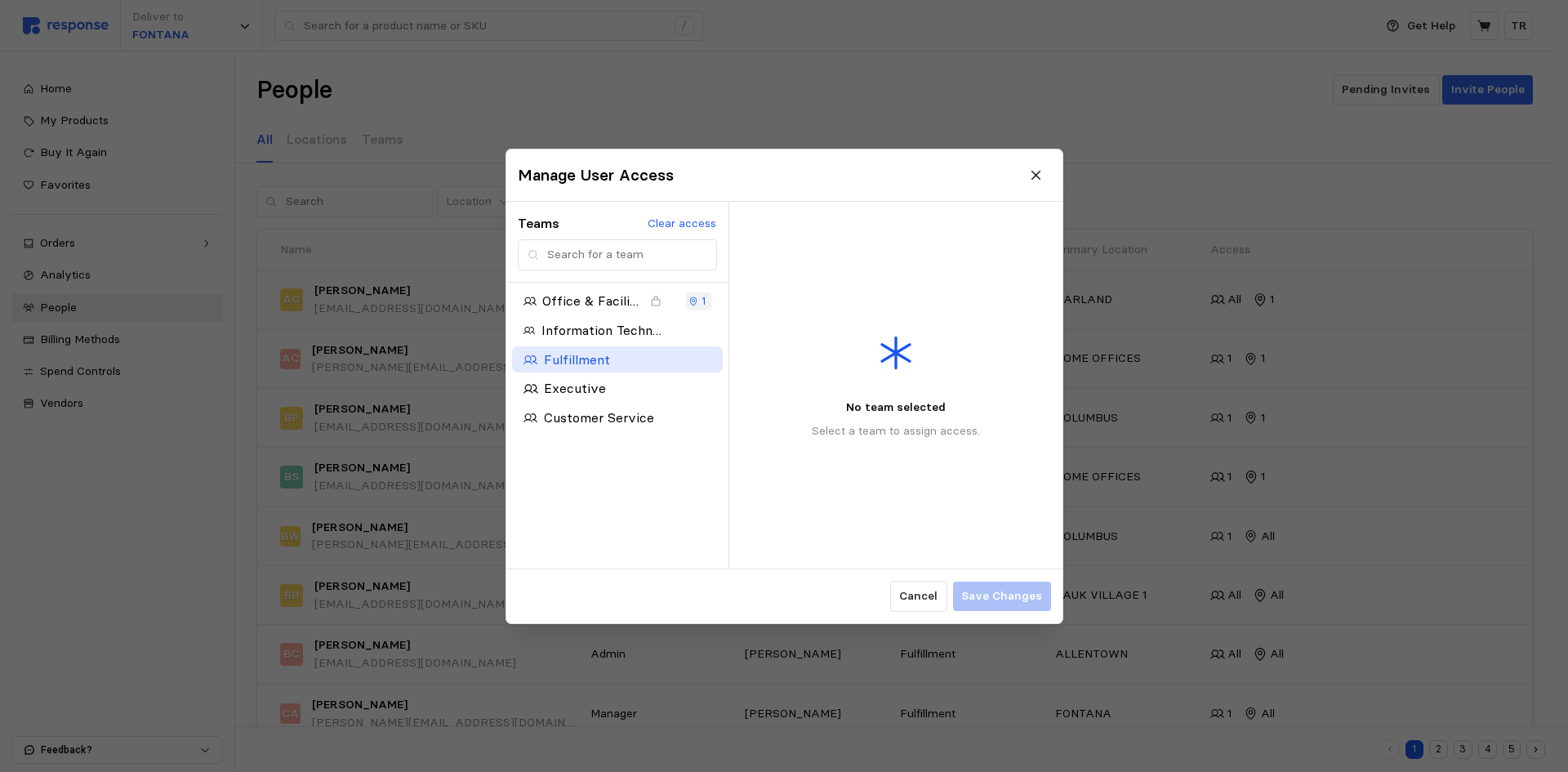
click at [581, 355] on p "Fulfillment" at bounding box center [576, 358] width 66 height 21
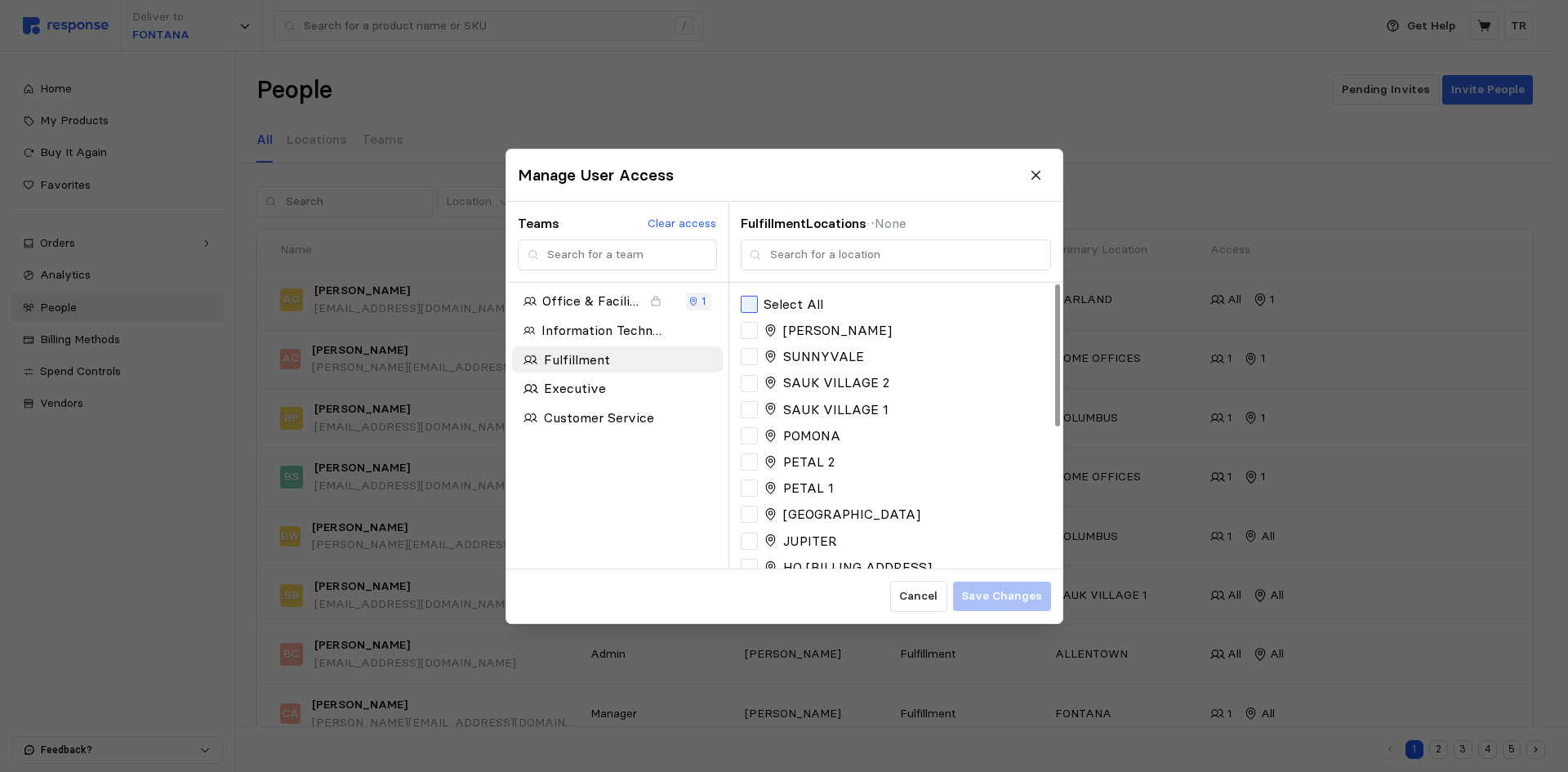
click at [746, 306] on div at bounding box center [749, 304] width 17 height 17
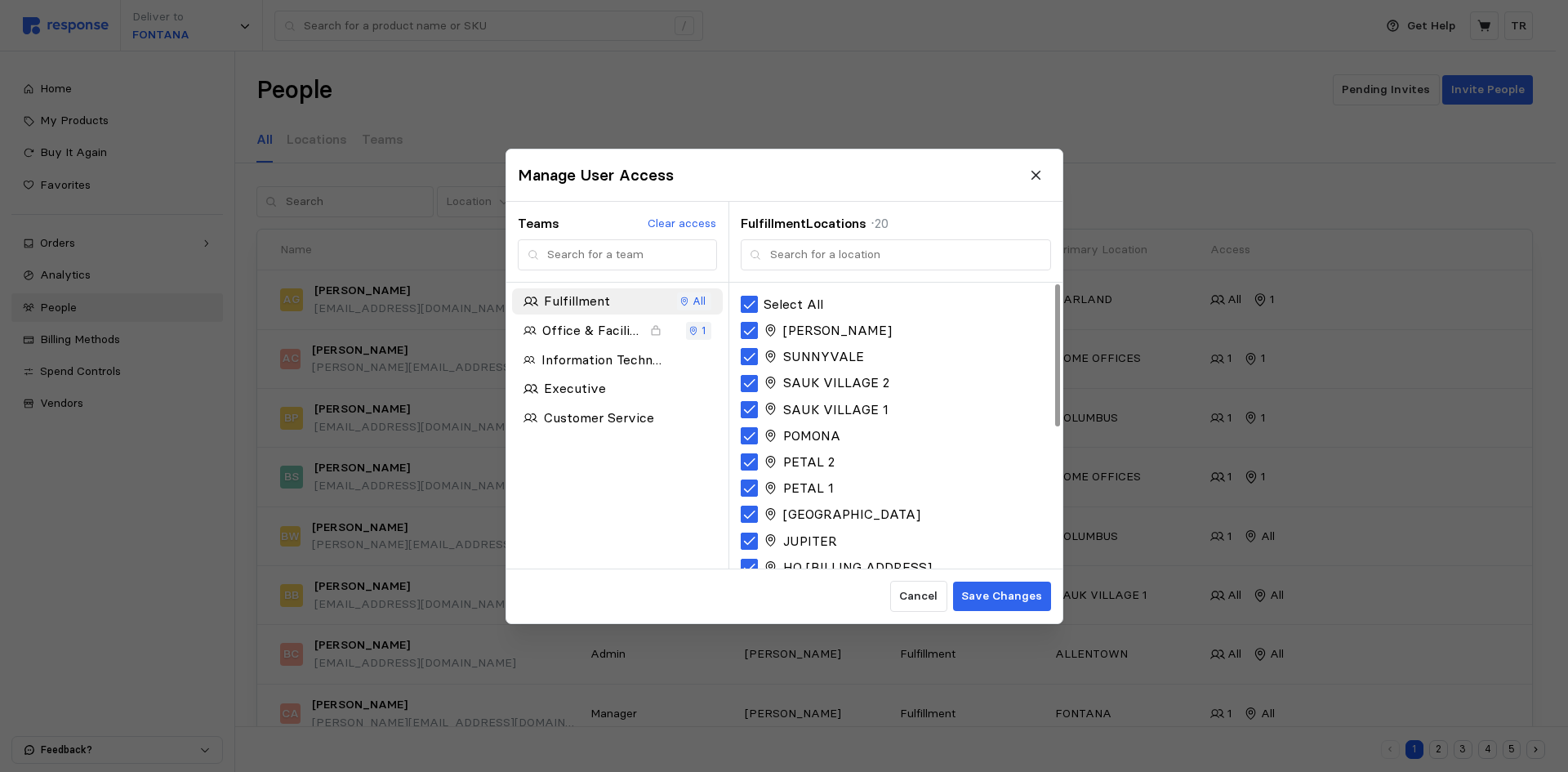
click at [1000, 591] on p "Save Changes" at bounding box center [1002, 596] width 81 height 18
